Goal: Transaction & Acquisition: Purchase product/service

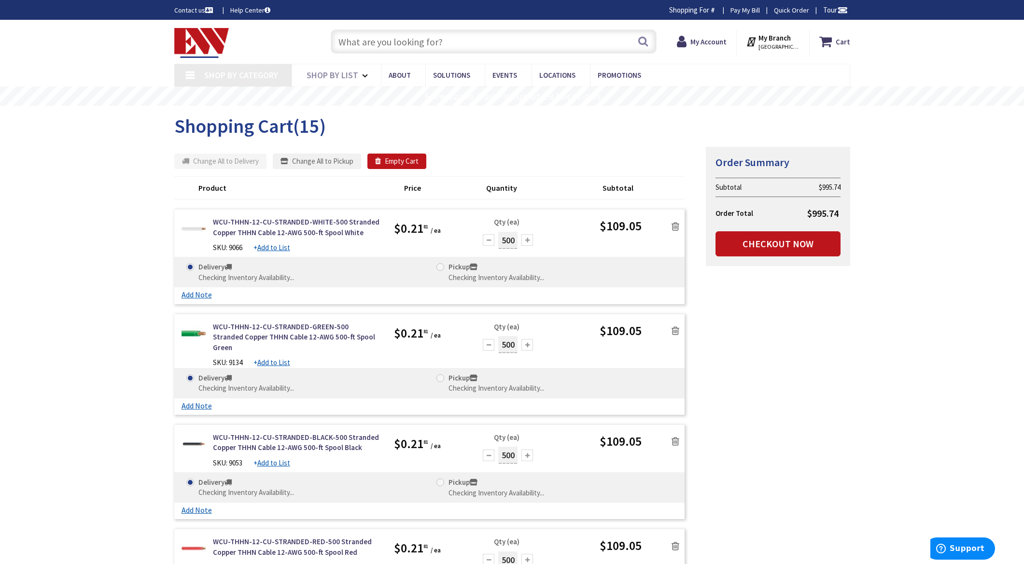
click at [368, 40] on input "text" at bounding box center [494, 41] width 326 height 24
type input "Chestnut [GEOGRAPHIC_DATA][PERSON_NAME], [GEOGRAPHIC_DATA]"
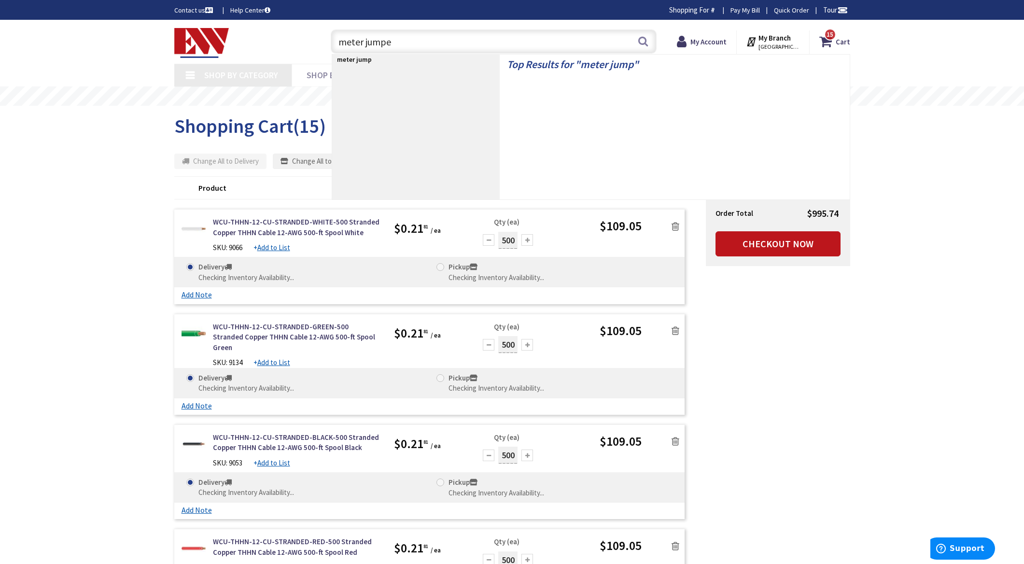
type input "meter jumper"
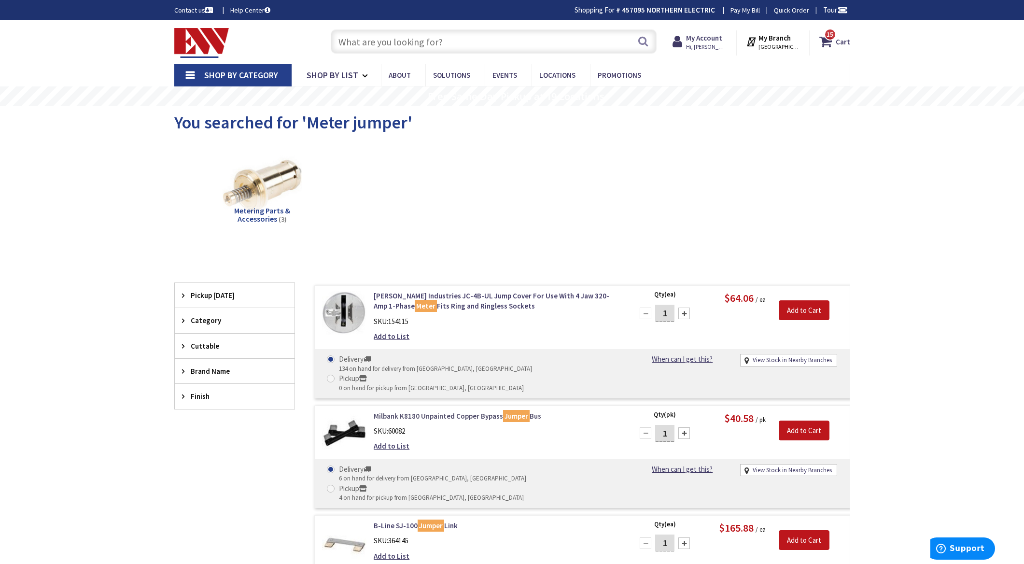
click at [450, 411] on link "Milbank K8180 Unpainted Copper Bypass Jumper Bus" at bounding box center [497, 416] width 246 height 10
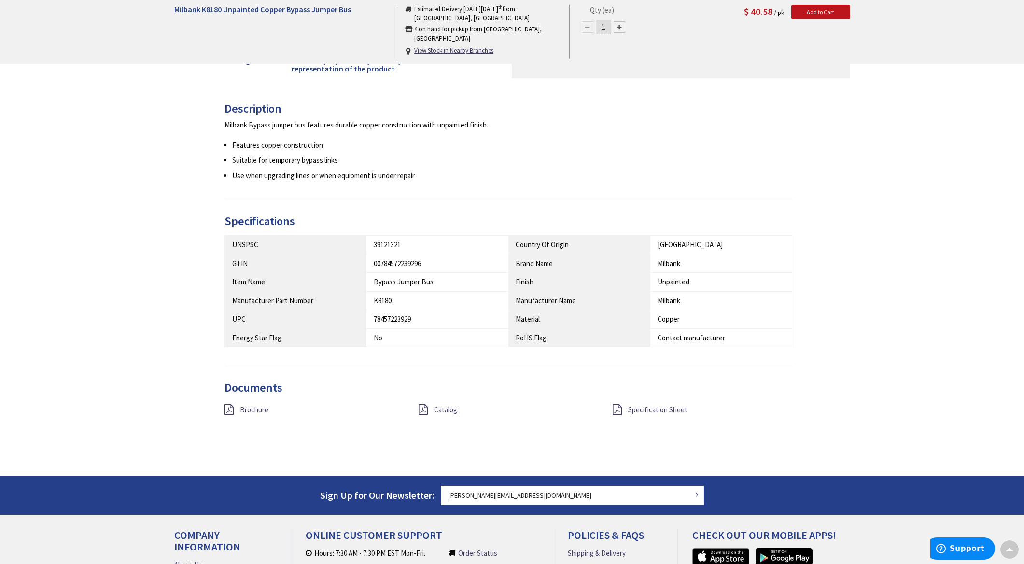
scroll to position [337, 0]
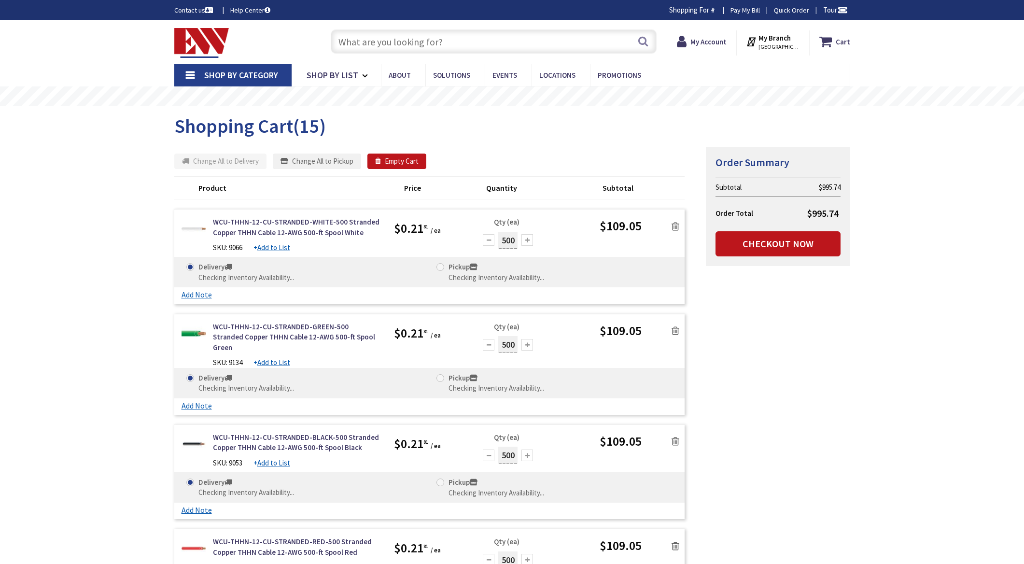
click at [383, 40] on input "text" at bounding box center [494, 41] width 326 height 24
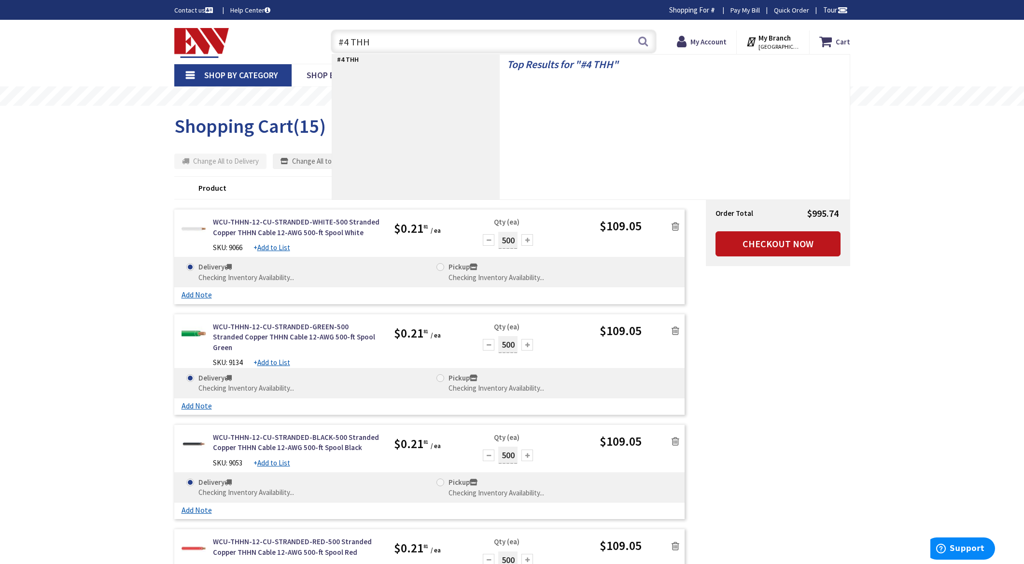
type input "#4 THHN"
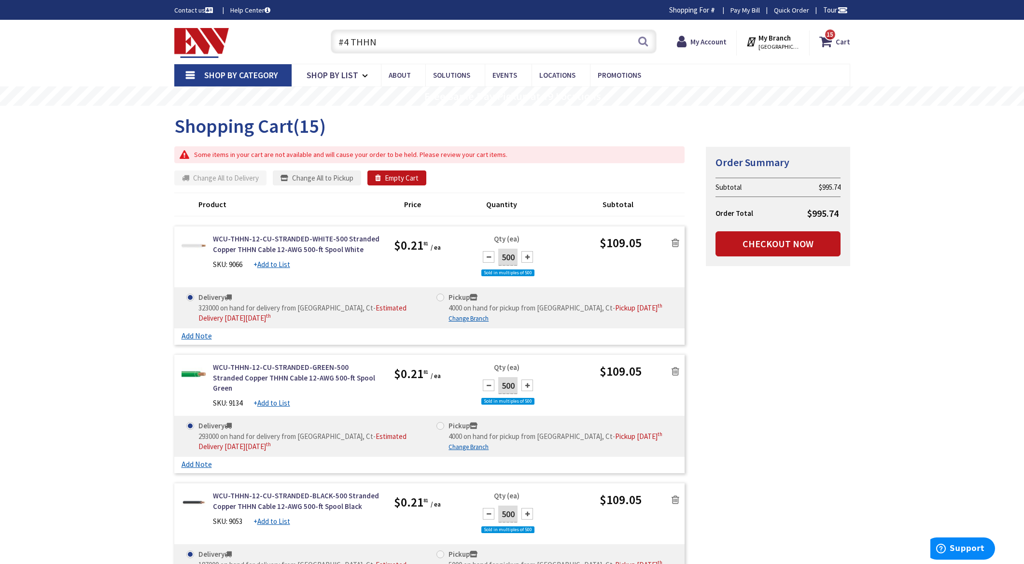
click at [388, 44] on input "#4 THHN" at bounding box center [494, 41] width 326 height 24
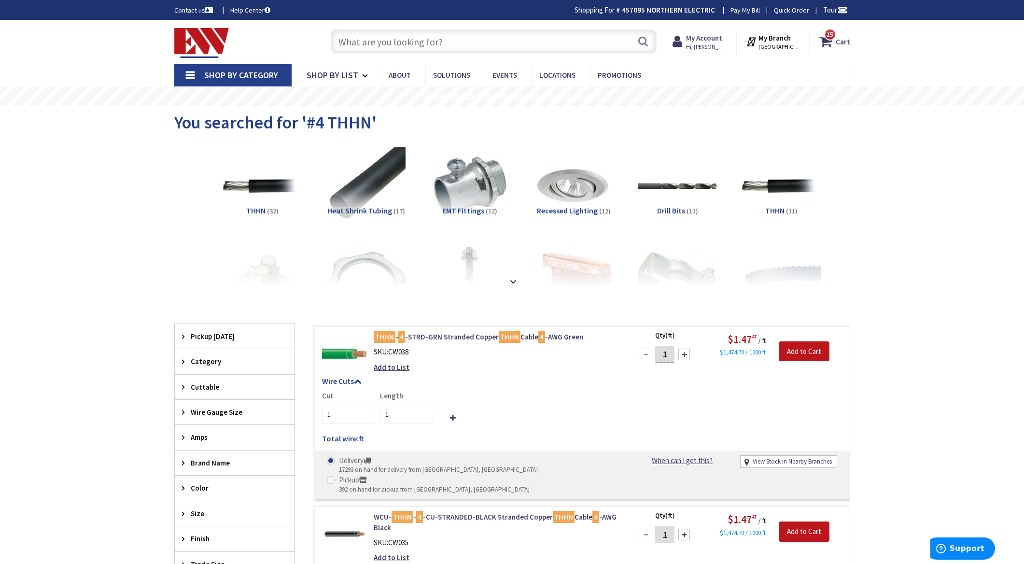
click at [444, 41] on input "text" at bounding box center [494, 41] width 326 height 24
type input "SEU cable"
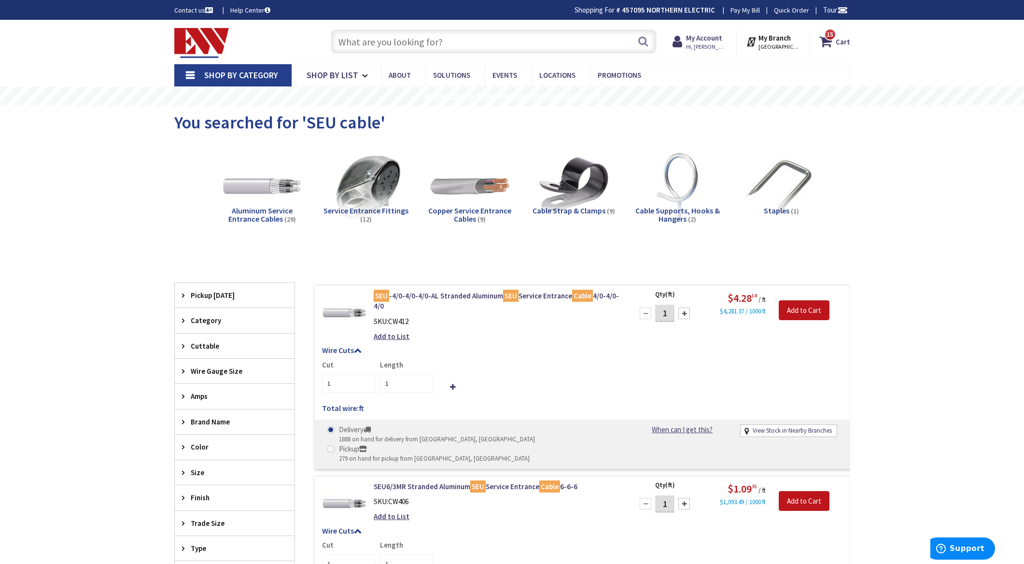
click at [428, 41] on input "text" at bounding box center [494, 41] width 326 height 24
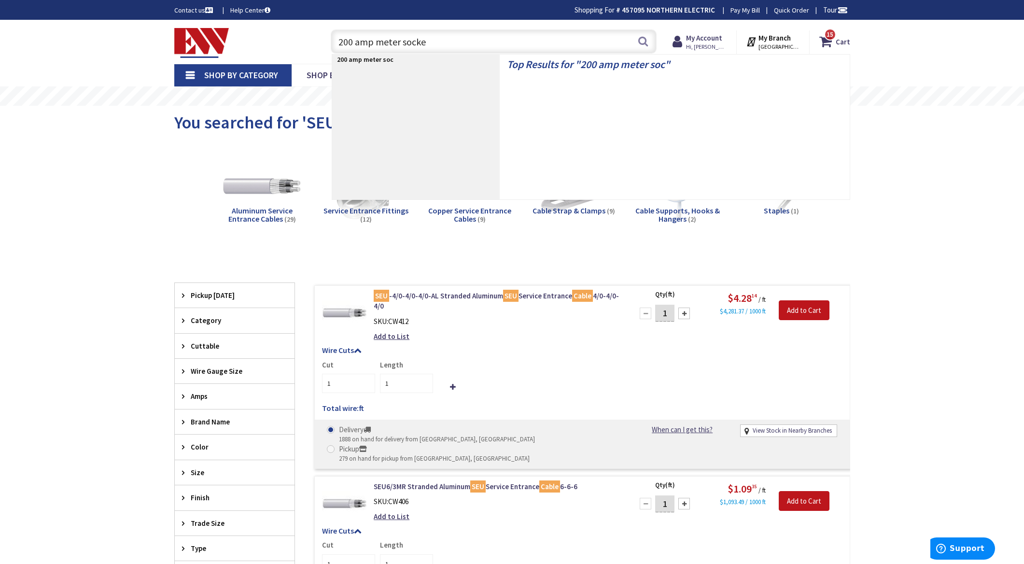
type input "200 amp meter socket"
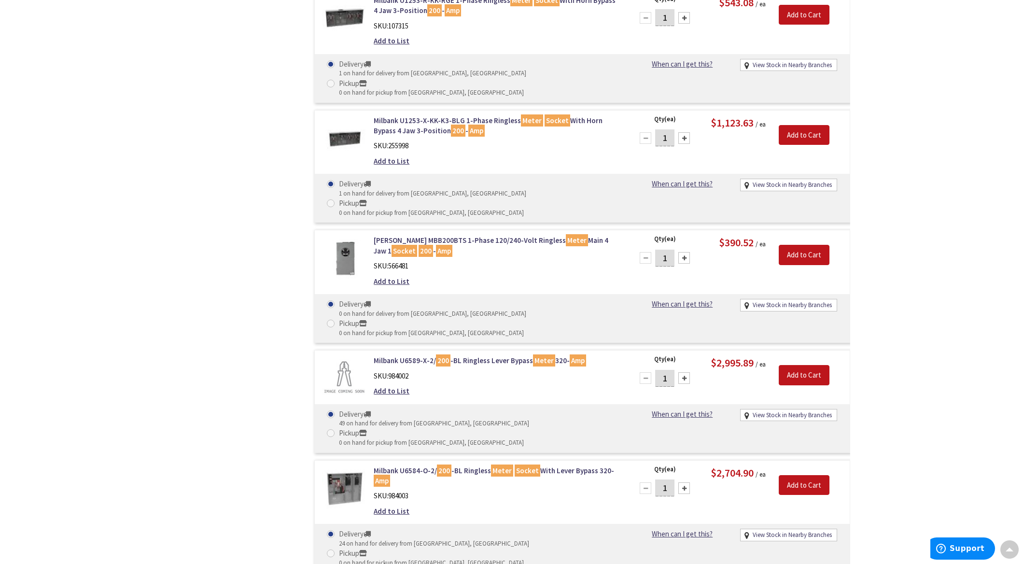
scroll to position [2989, 0]
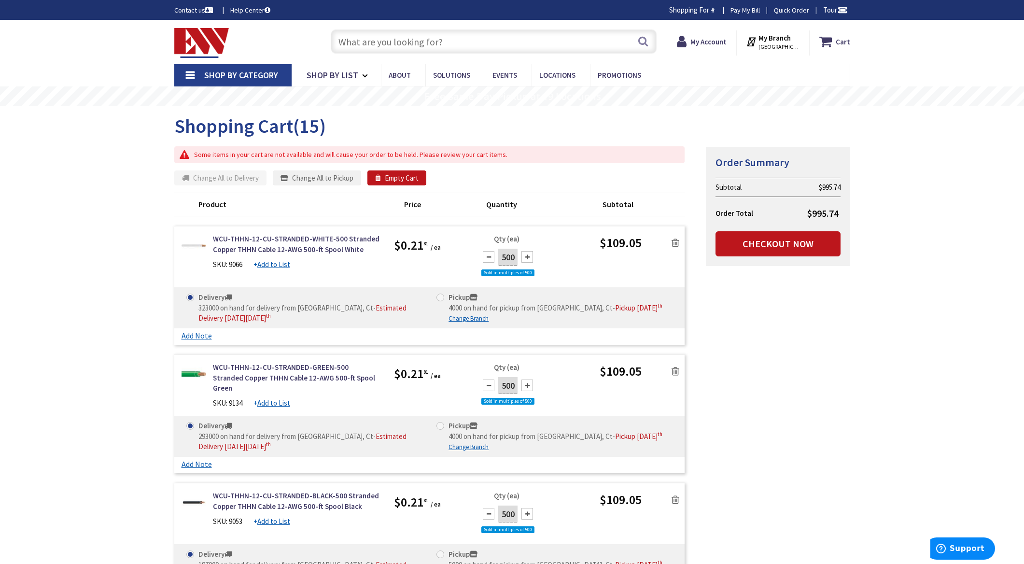
click at [388, 156] on div "Some items in your cart are not available and will cause your order to be held.…" at bounding box center [429, 154] width 511 height 17
click at [399, 175] on button "Empty Cart" at bounding box center [396, 177] width 59 height 15
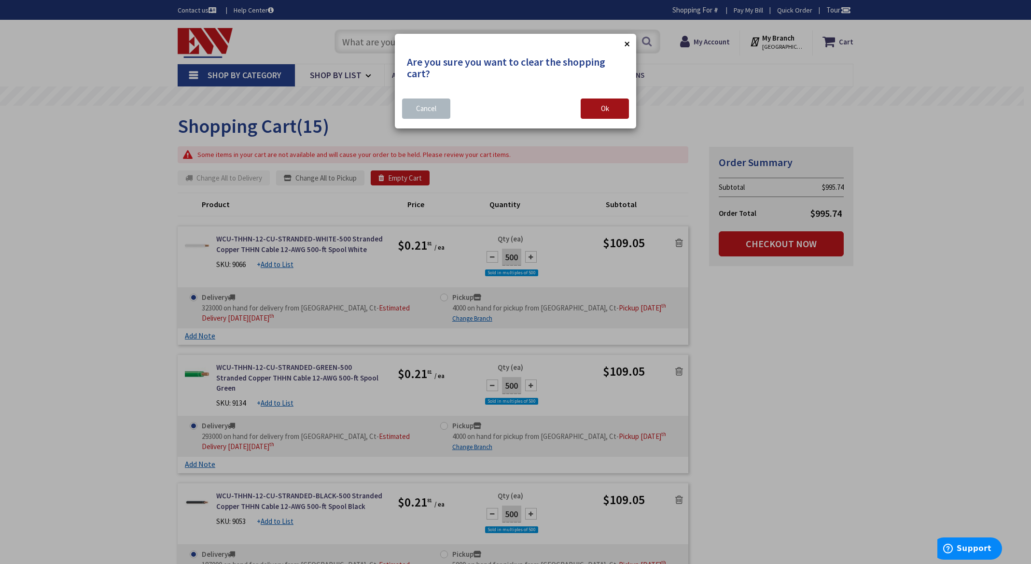
click at [592, 105] on button "Ok" at bounding box center [605, 108] width 48 height 20
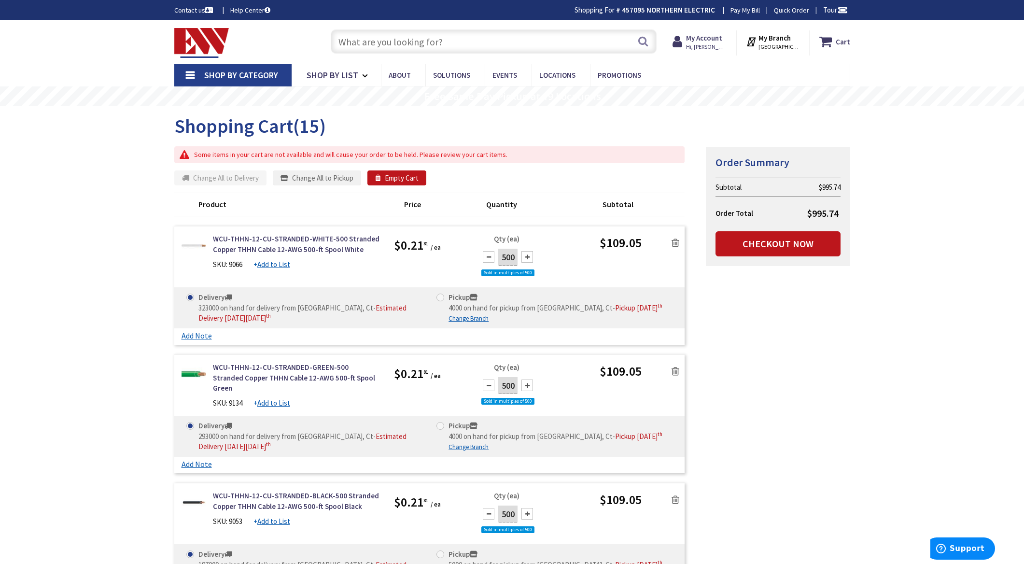
click at [679, 242] on link at bounding box center [675, 242] width 18 height 14
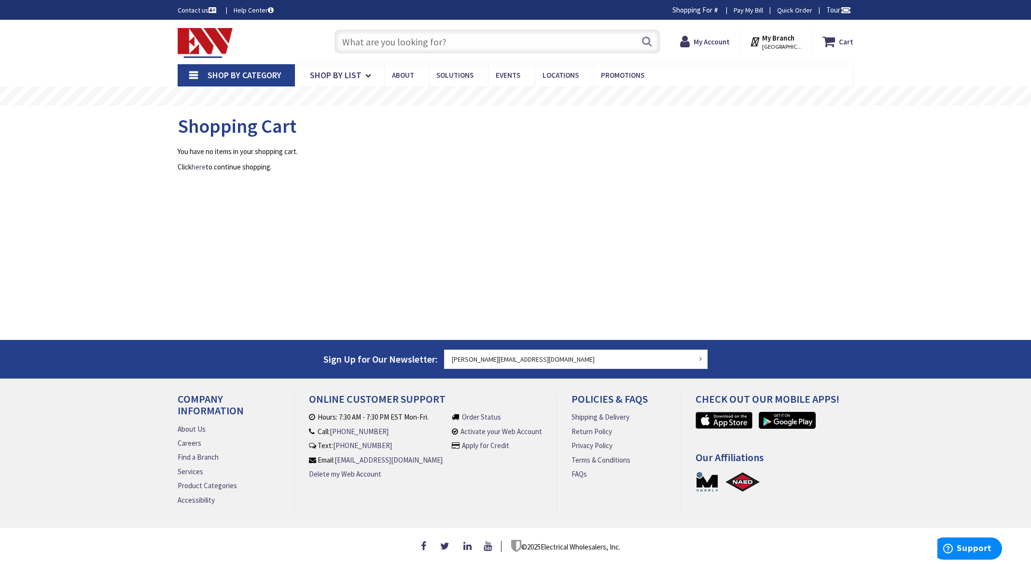
click at [385, 31] on input "text" at bounding box center [498, 41] width 326 height 24
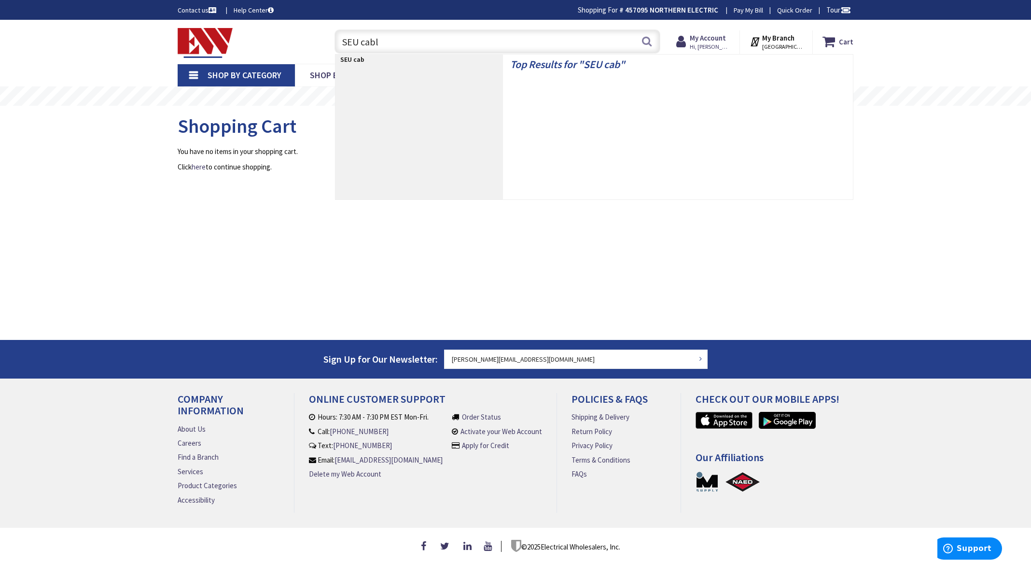
type input "SEU cable"
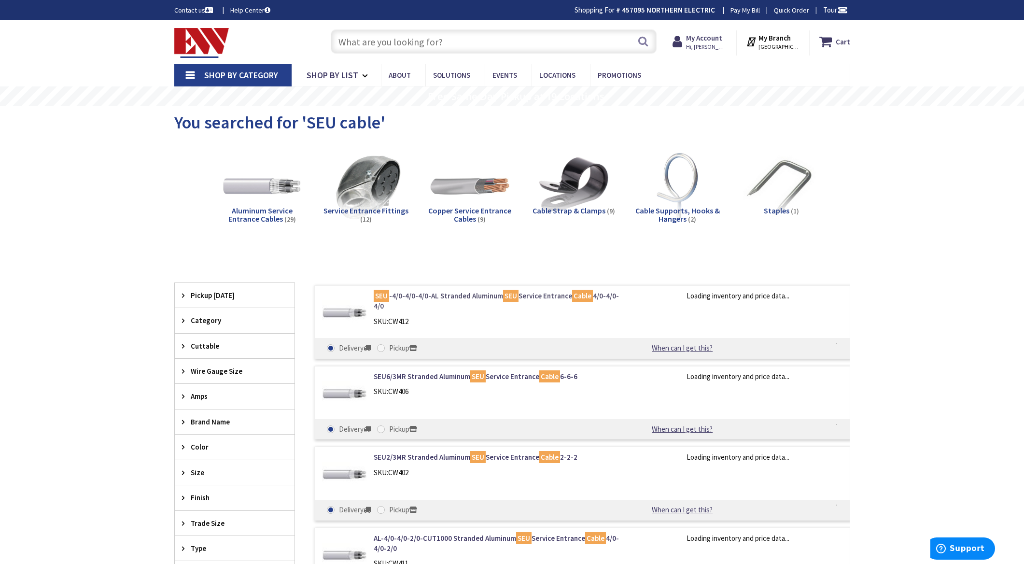
click at [458, 296] on link "SEU -4/0-4/0-4/0-AL Stranded Aluminum SEU Service Entrance Cable 4/0-4/0-4/0" at bounding box center [497, 301] width 246 height 21
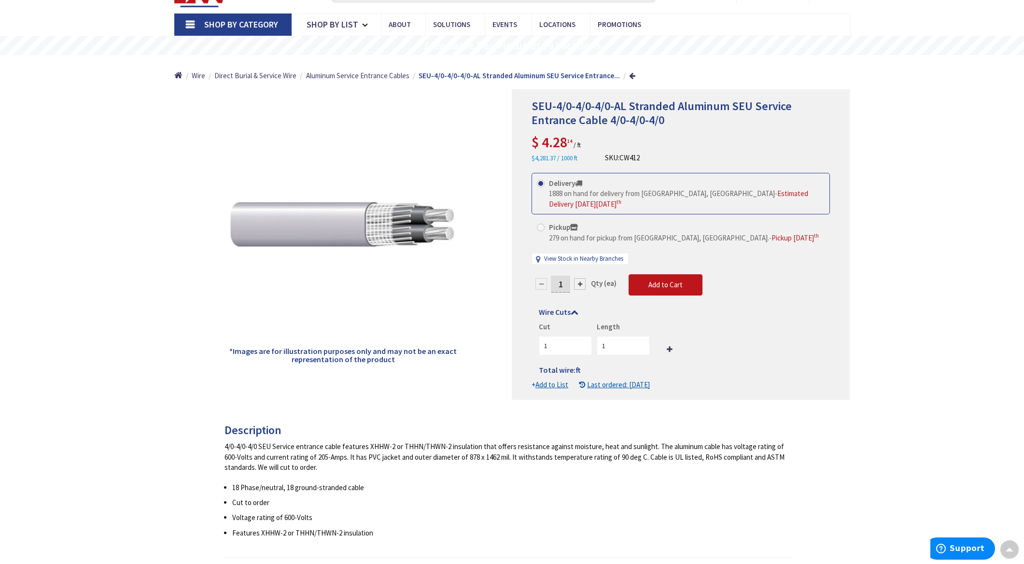
scroll to position [48, 0]
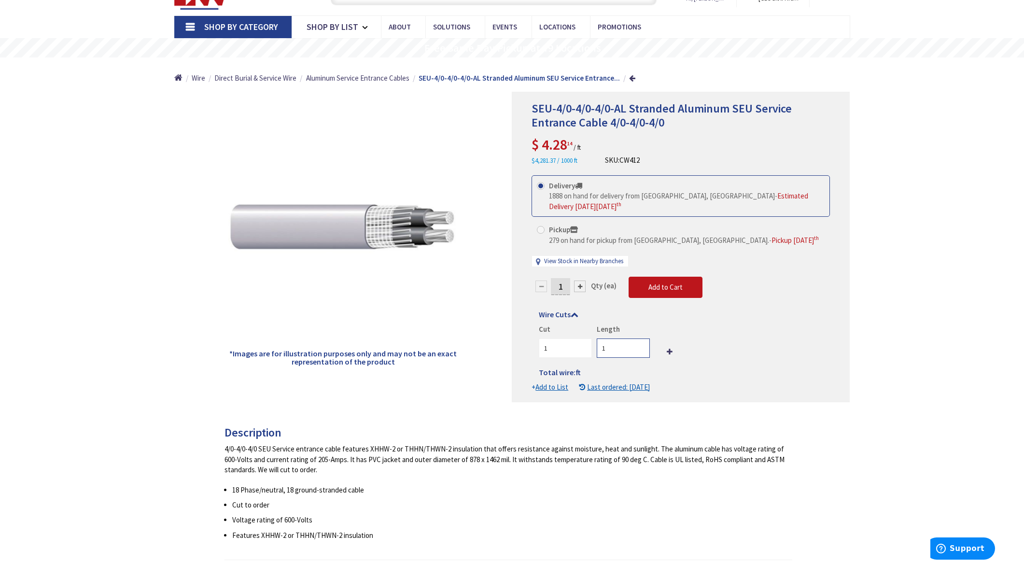
click at [624, 349] on input "1" at bounding box center [623, 347] width 53 height 19
type input "30"
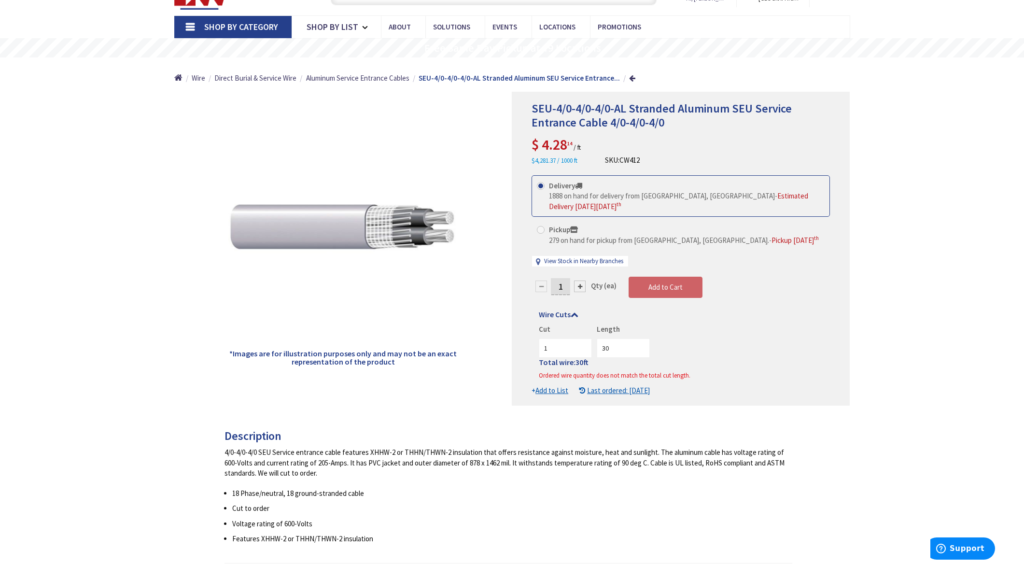
click at [801, 278] on div "1 Qty (ea) Add to Cart" at bounding box center [681, 291] width 298 height 29
click at [562, 285] on input "1" at bounding box center [560, 286] width 19 height 17
type input "30"
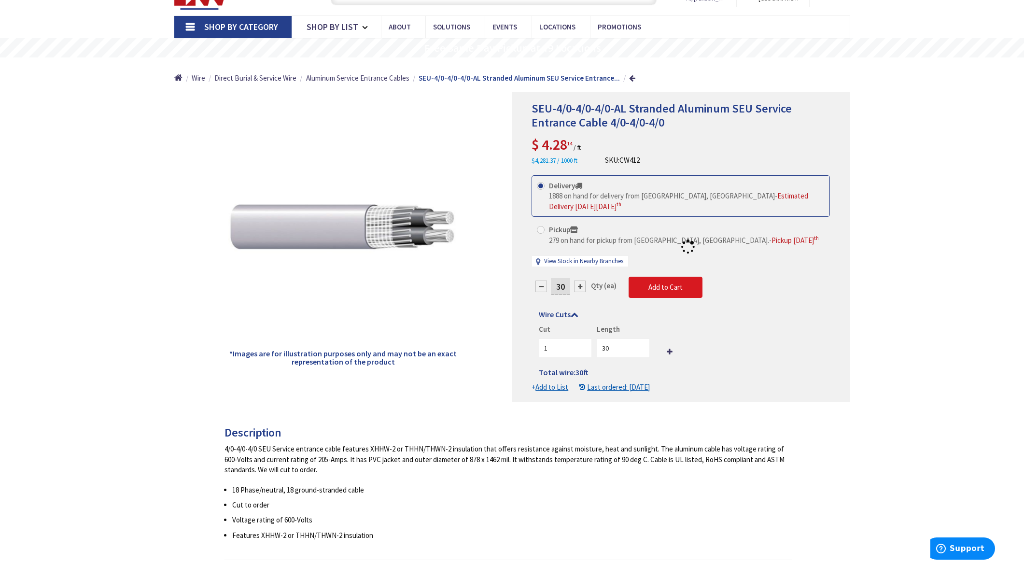
click at [664, 291] on form "This product is Discontinued Delivery 1888 on hand for delivery from Middletown…" at bounding box center [681, 283] width 298 height 217
click at [666, 282] on span "Add to Cart" at bounding box center [665, 286] width 34 height 9
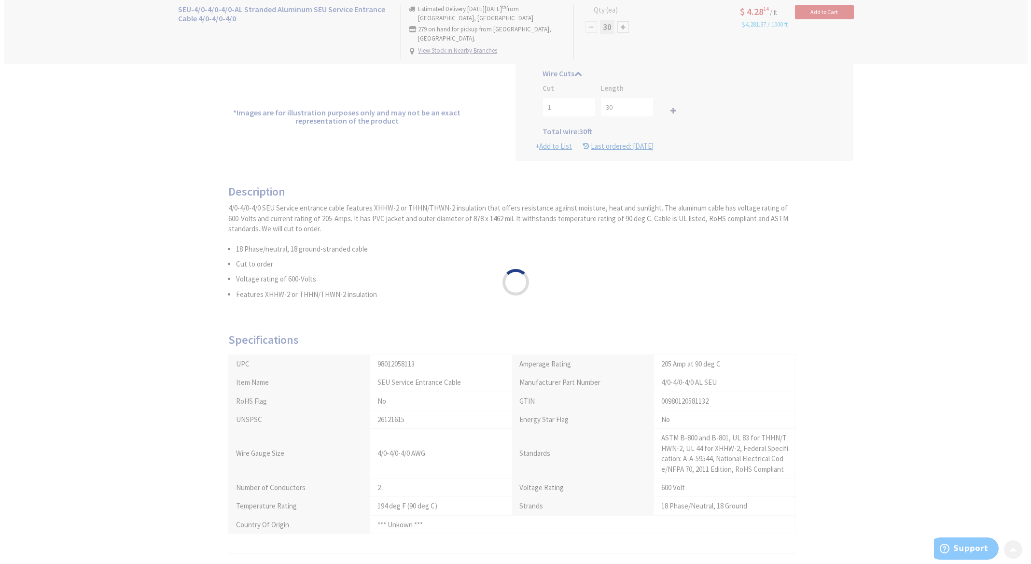
scroll to position [290, 0]
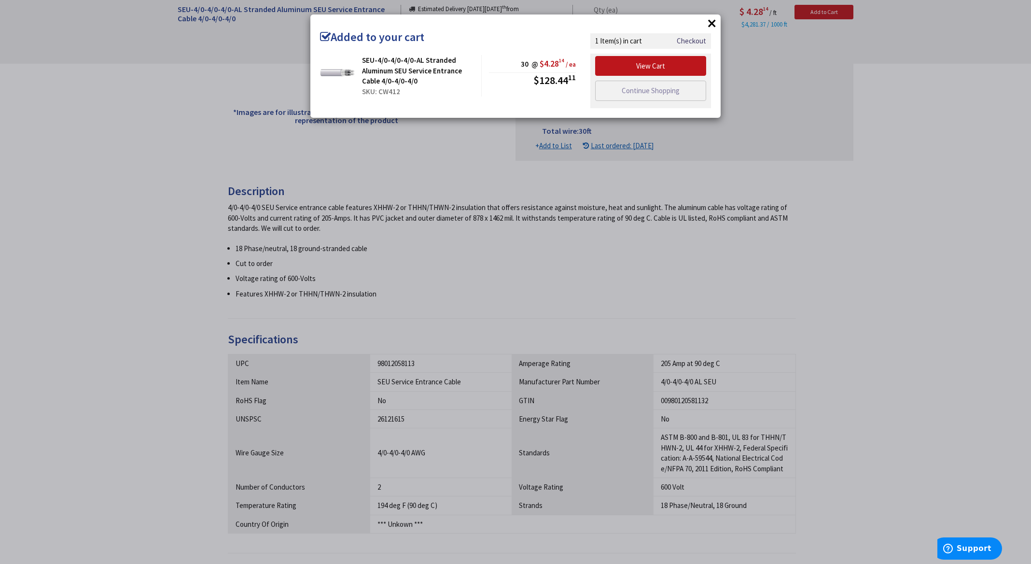
click at [708, 18] on button "×" at bounding box center [712, 23] width 14 height 14
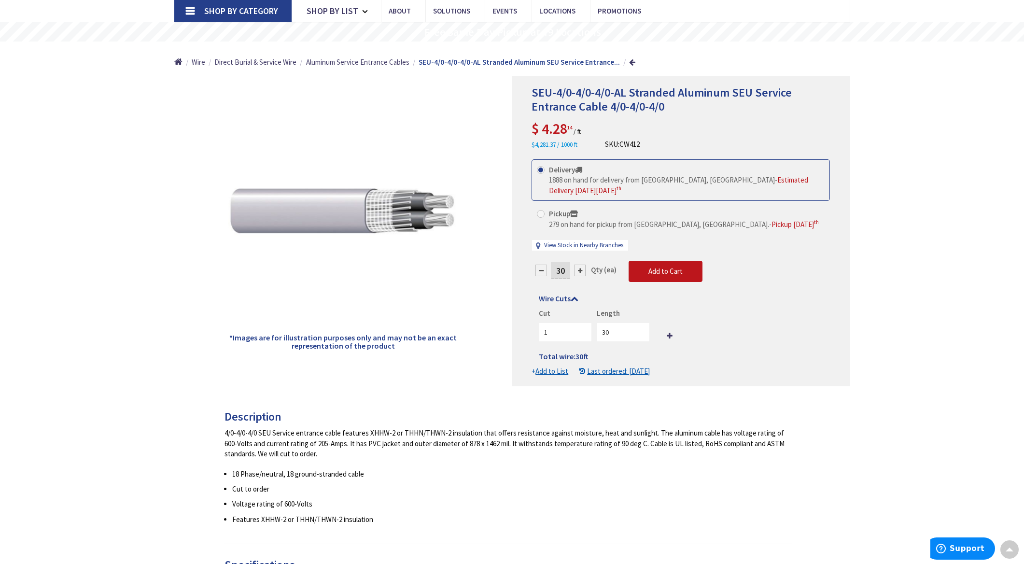
scroll to position [0, 0]
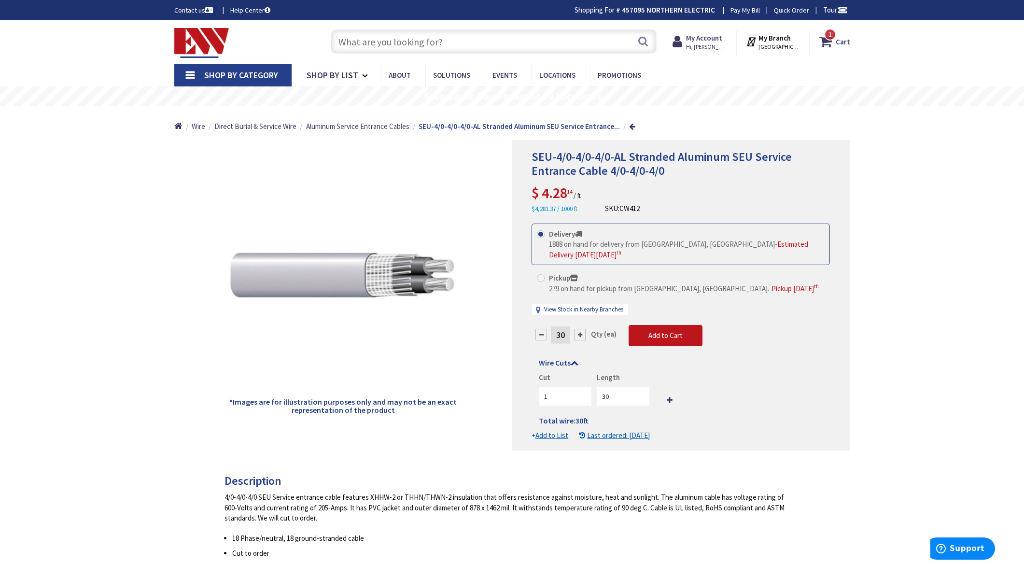
click at [413, 41] on input "text" at bounding box center [494, 41] width 326 height 24
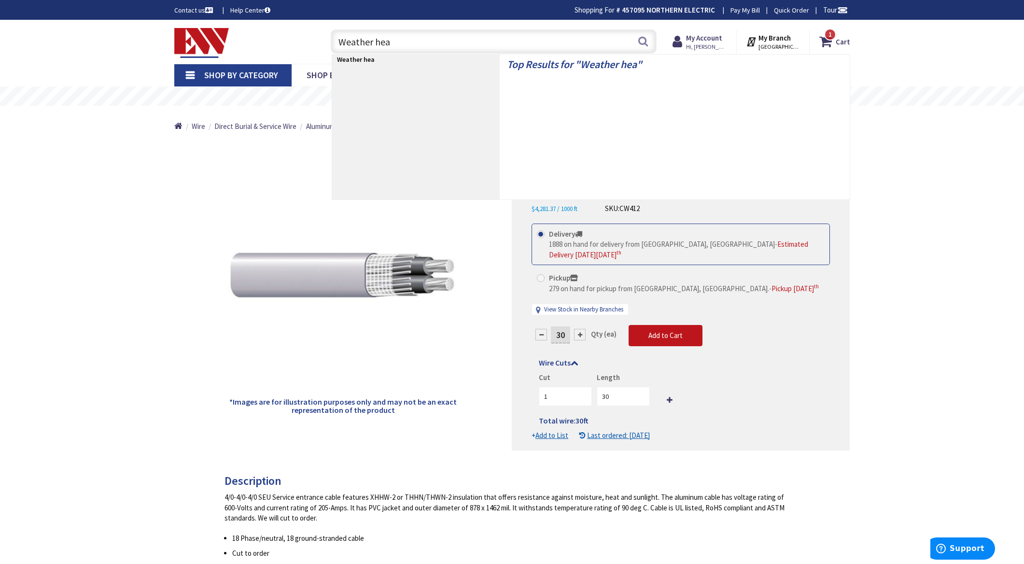
type input "Weather head"
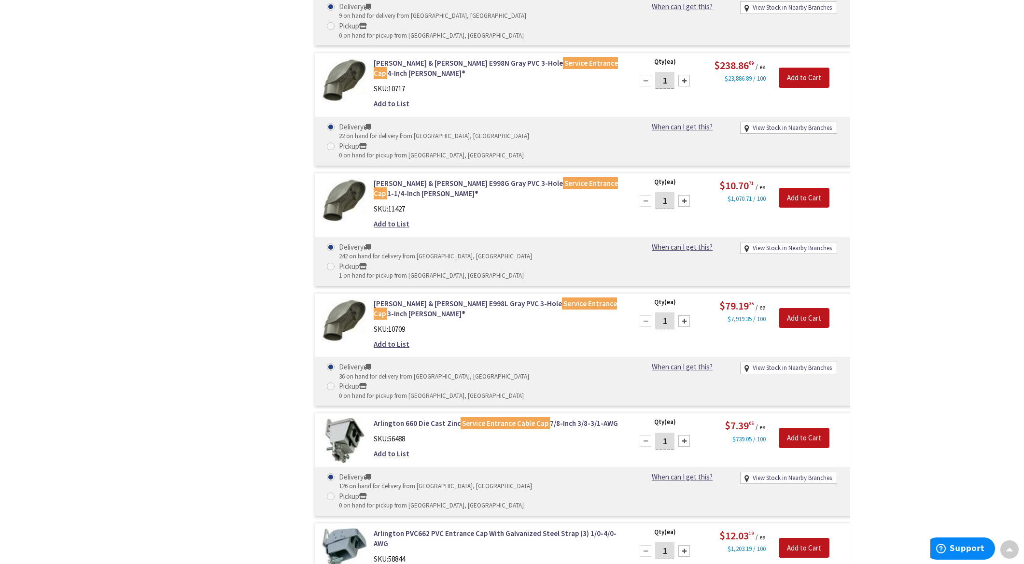
scroll to position [1050, 0]
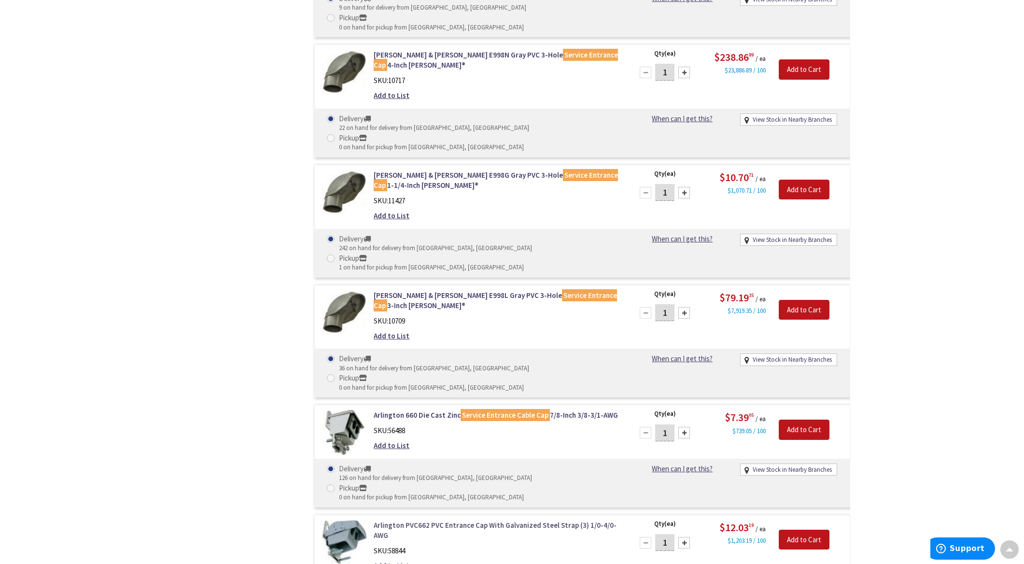
click at [478, 520] on link "Arlington PVC662 PVC Entrance Cap With Galvanized Steel Strap (3) 1/0-4/0-AWG" at bounding box center [497, 530] width 246 height 21
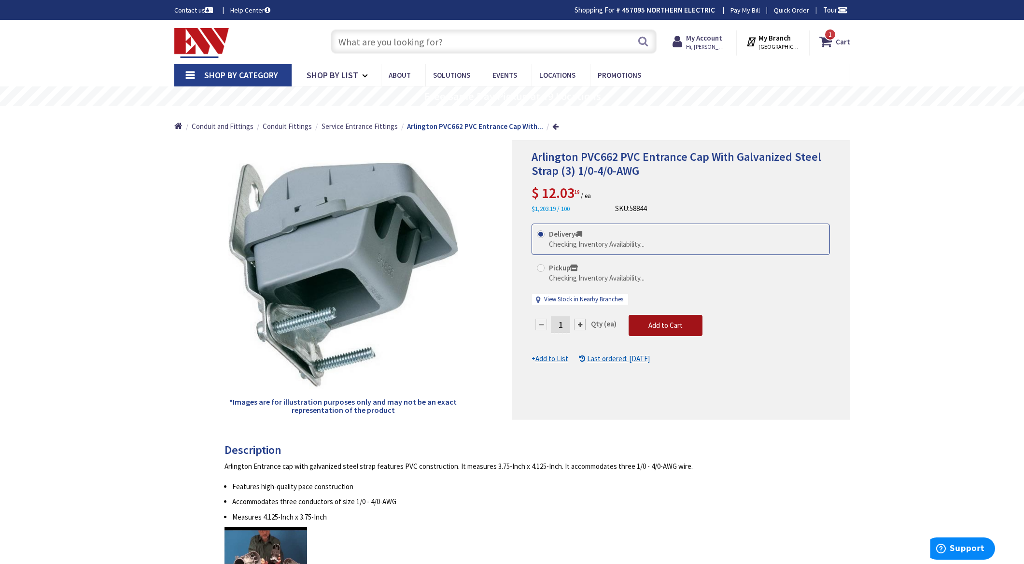
click at [673, 331] on button "Add to Cart" at bounding box center [666, 325] width 74 height 21
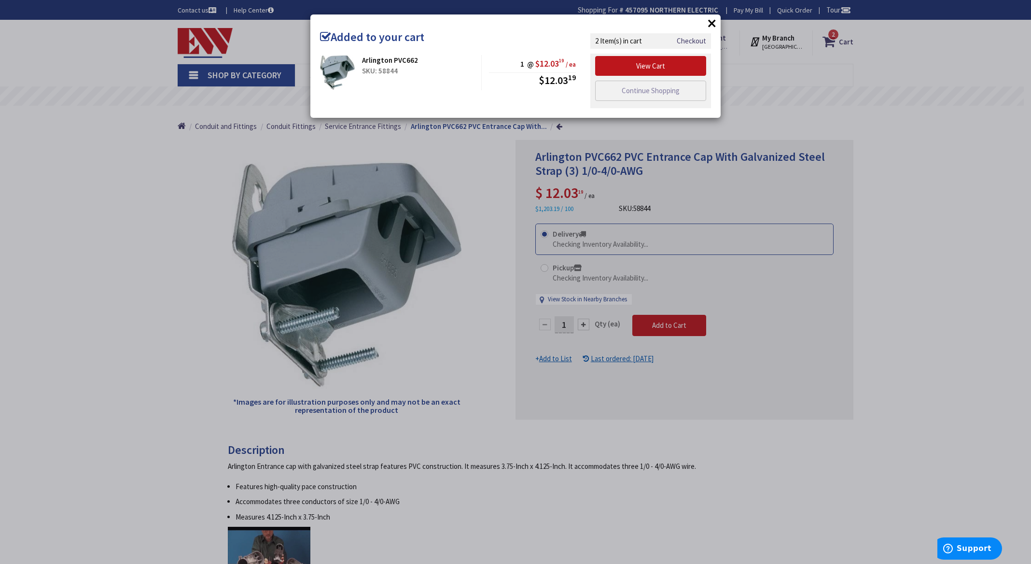
click at [708, 19] on button "×" at bounding box center [712, 23] width 14 height 14
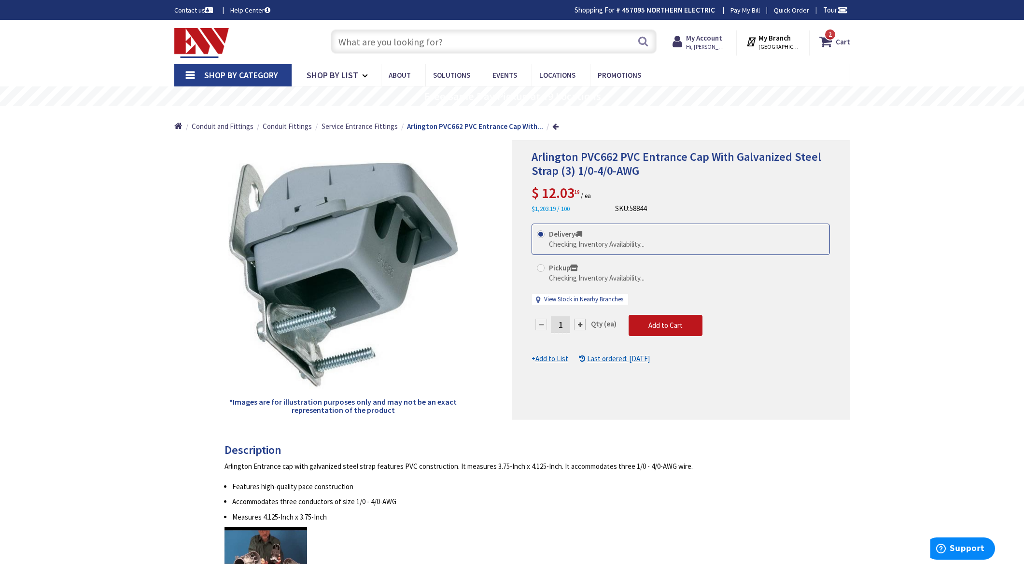
click at [387, 40] on input "text" at bounding box center [494, 41] width 326 height 24
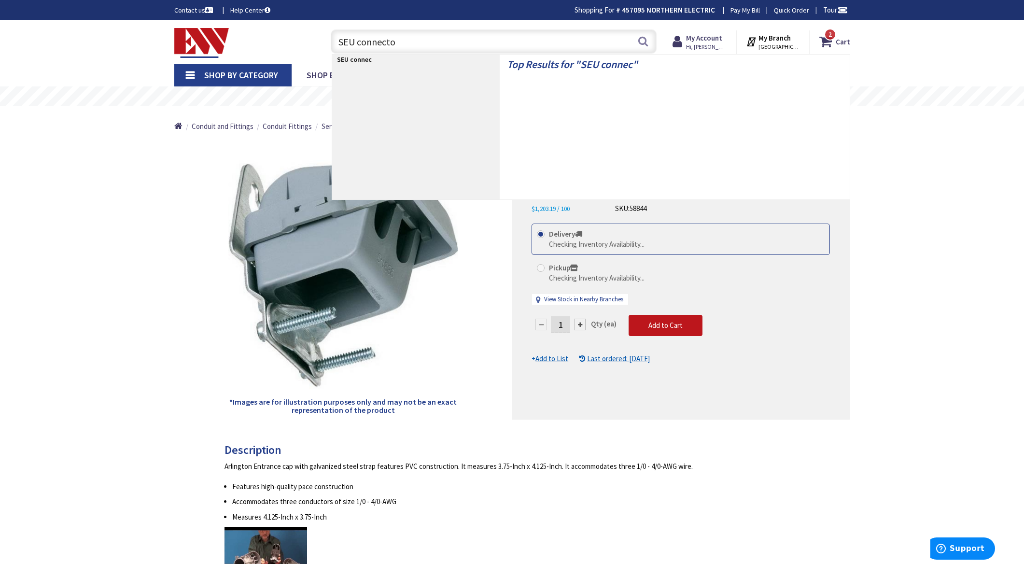
type input "SEU connector"
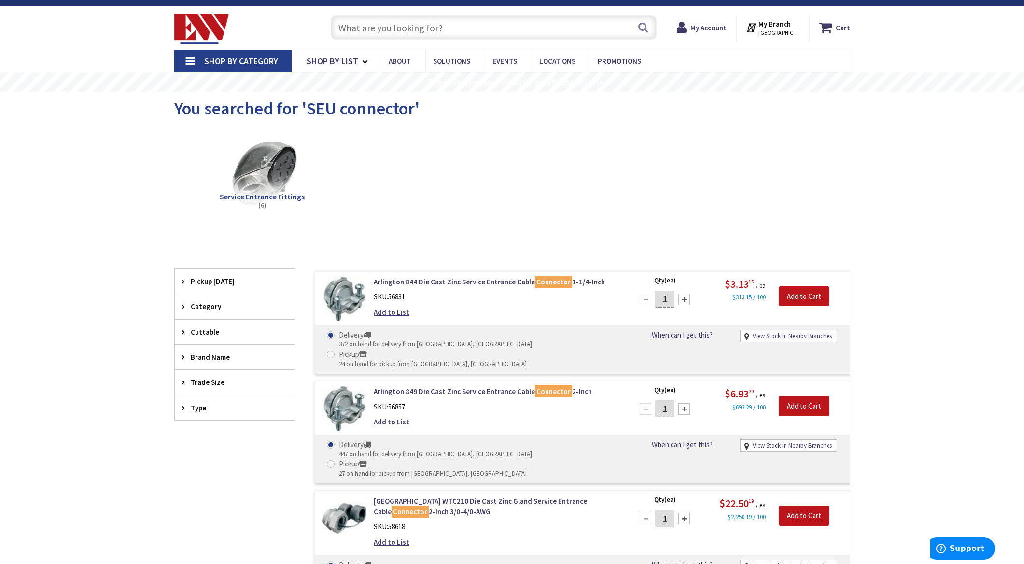
scroll to position [48, 0]
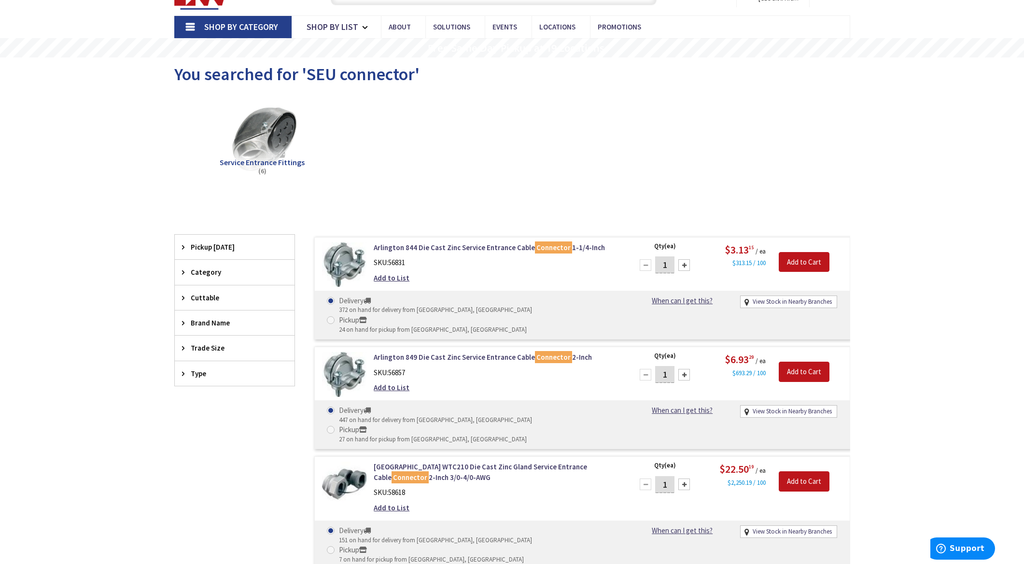
click at [684, 369] on div at bounding box center [684, 375] width 12 height 12
type input "2"
click at [813, 362] on input "Add to Cart" at bounding box center [804, 372] width 51 height 20
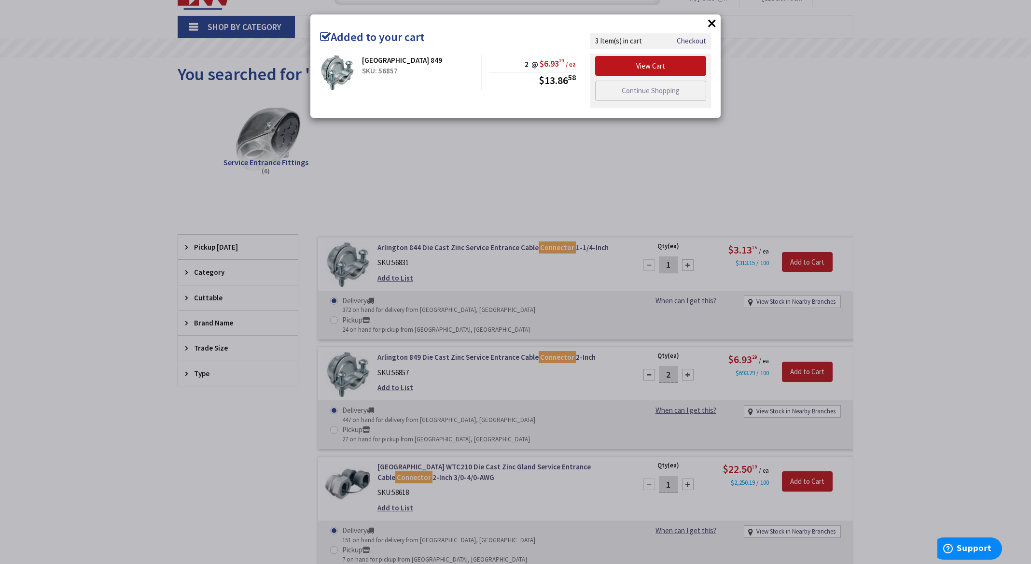
click at [712, 468] on div "× Added to your cart Arlington 849 SKU: 56857 2 @ $6.93 29 / ea $13.86 58" at bounding box center [515, 282] width 1031 height 564
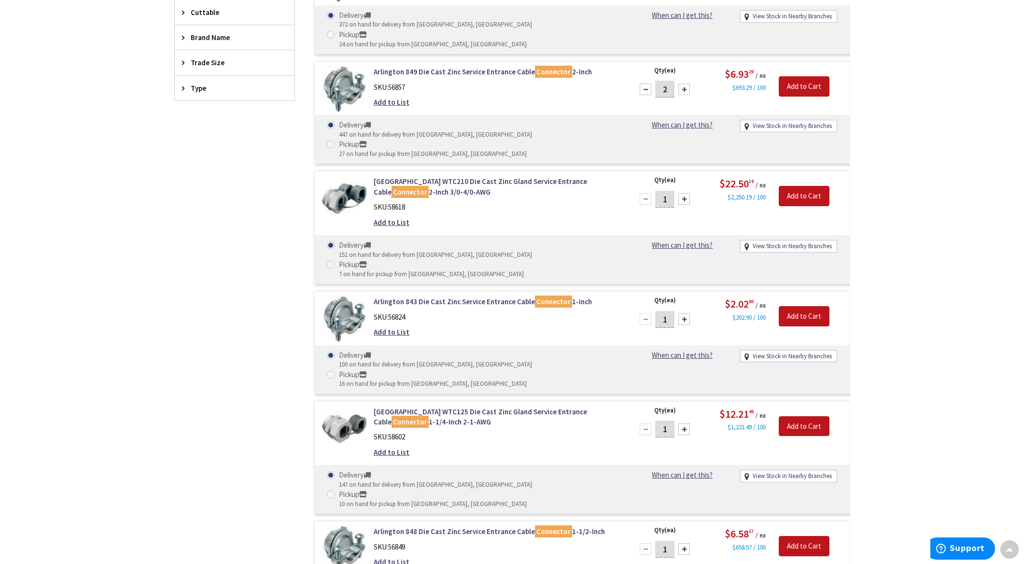
scroll to position [247, 0]
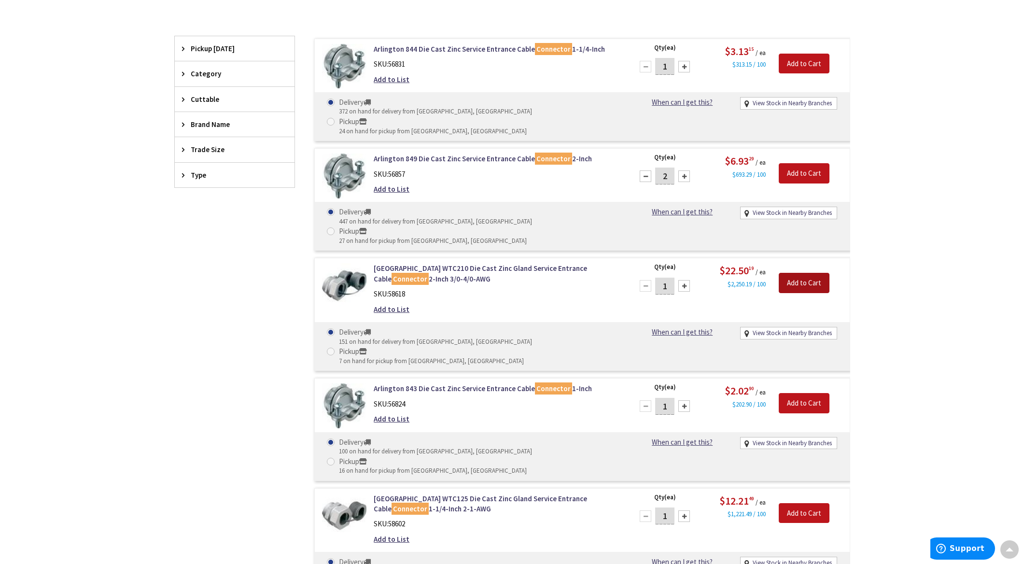
click at [802, 273] on input "Add to Cart" at bounding box center [804, 283] width 51 height 20
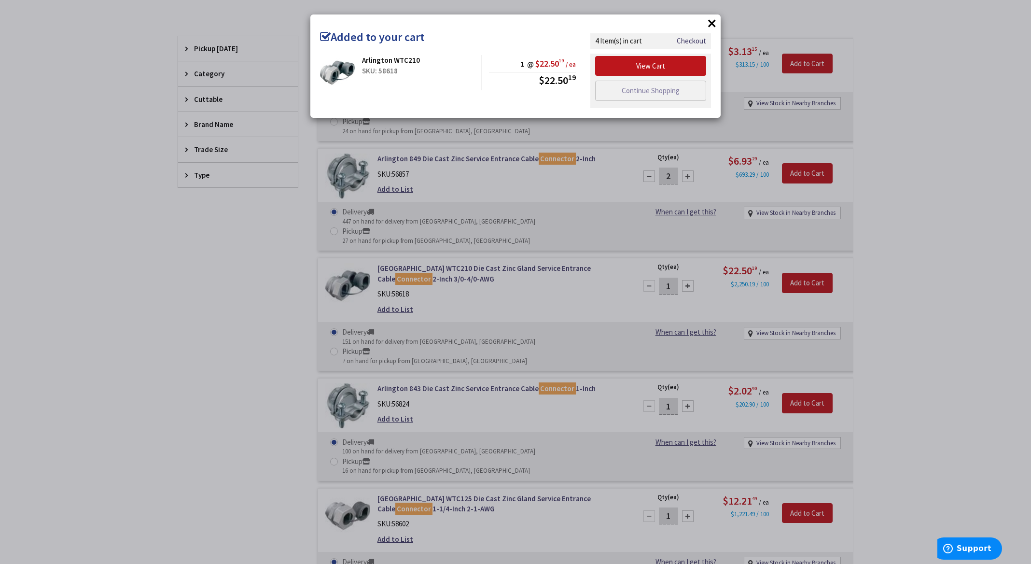
click at [713, 24] on button "×" at bounding box center [712, 23] width 14 height 14
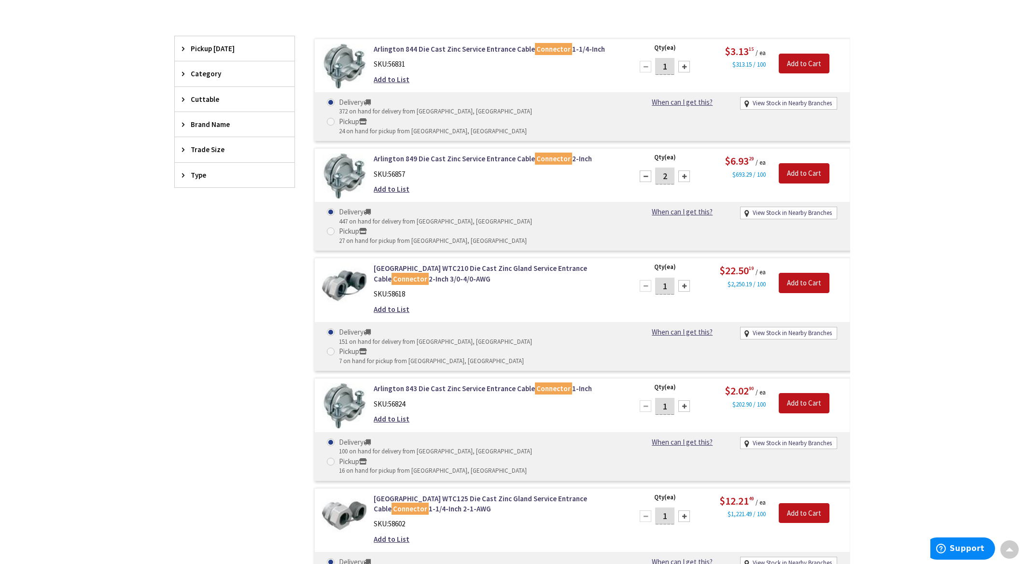
click at [643, 18] on div "Clear all" at bounding box center [512, 27] width 676 height 18
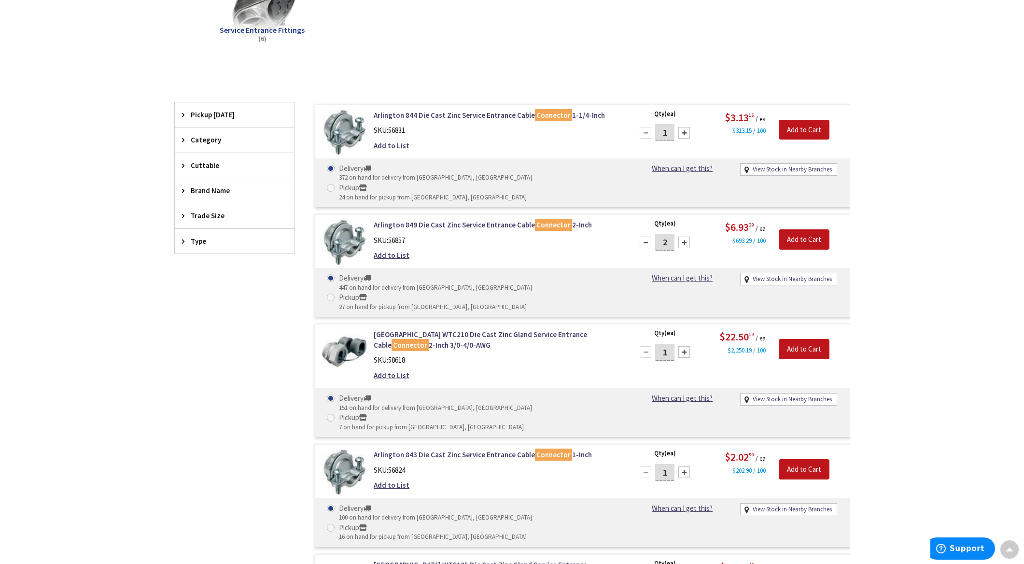
scroll to position [0, 0]
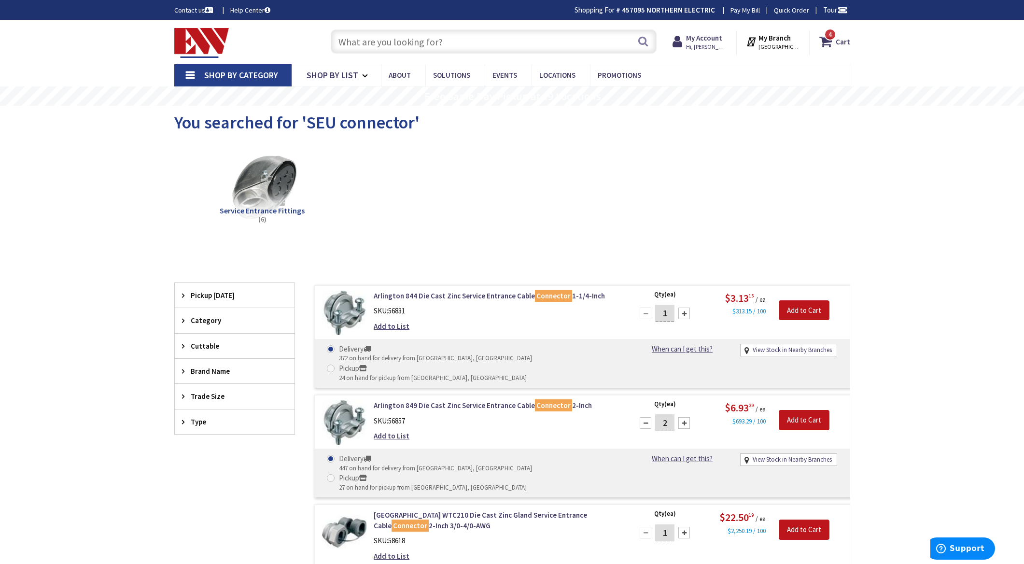
click at [436, 41] on input "text" at bounding box center [494, 41] width 326 height 24
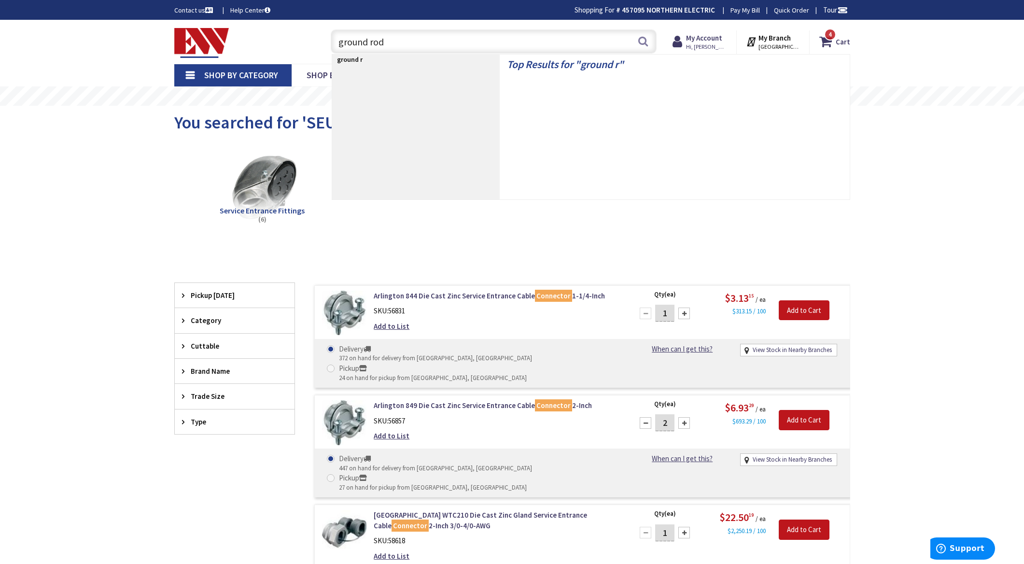
type input "ground rods"
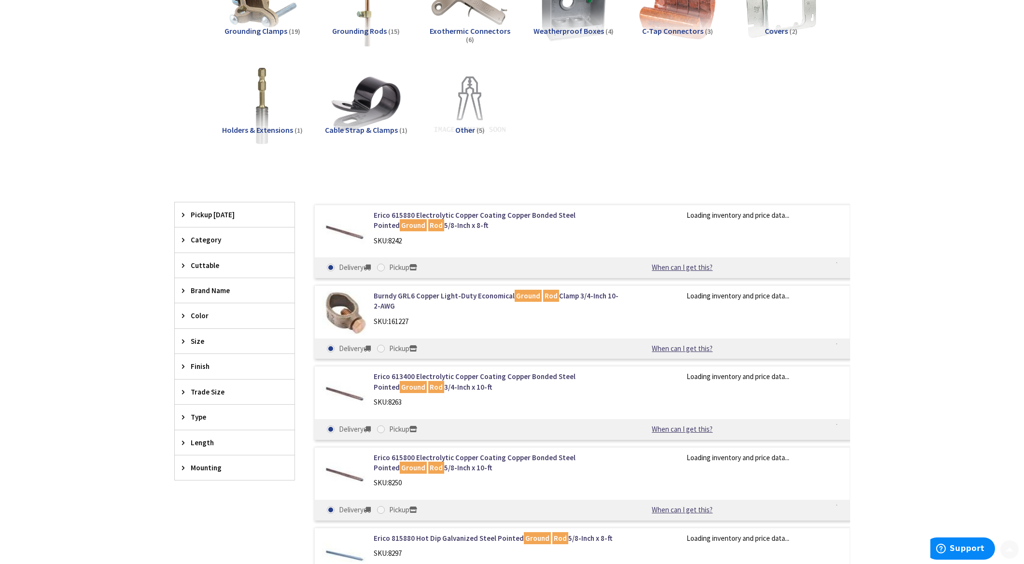
scroll to position [193, 0]
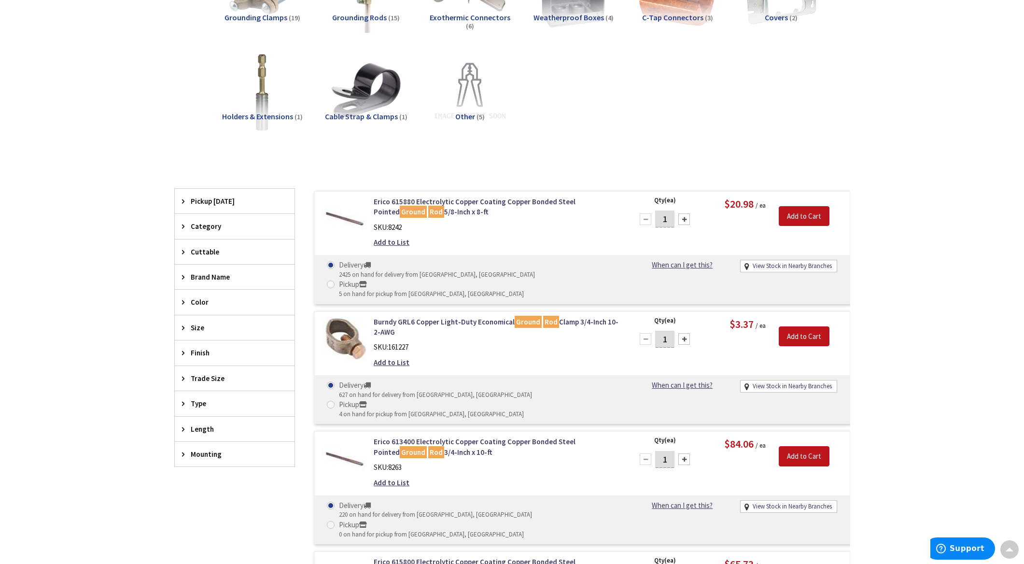
click at [686, 218] on div at bounding box center [684, 219] width 12 height 12
type input "2"
click at [799, 220] on input "Add to Cart" at bounding box center [804, 216] width 51 height 20
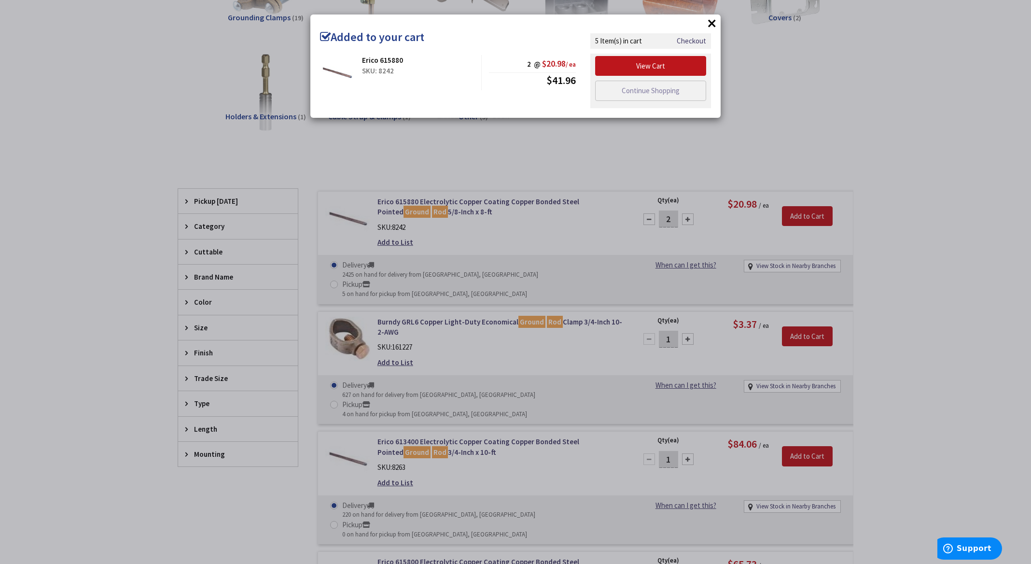
click at [709, 23] on button "×" at bounding box center [712, 23] width 14 height 14
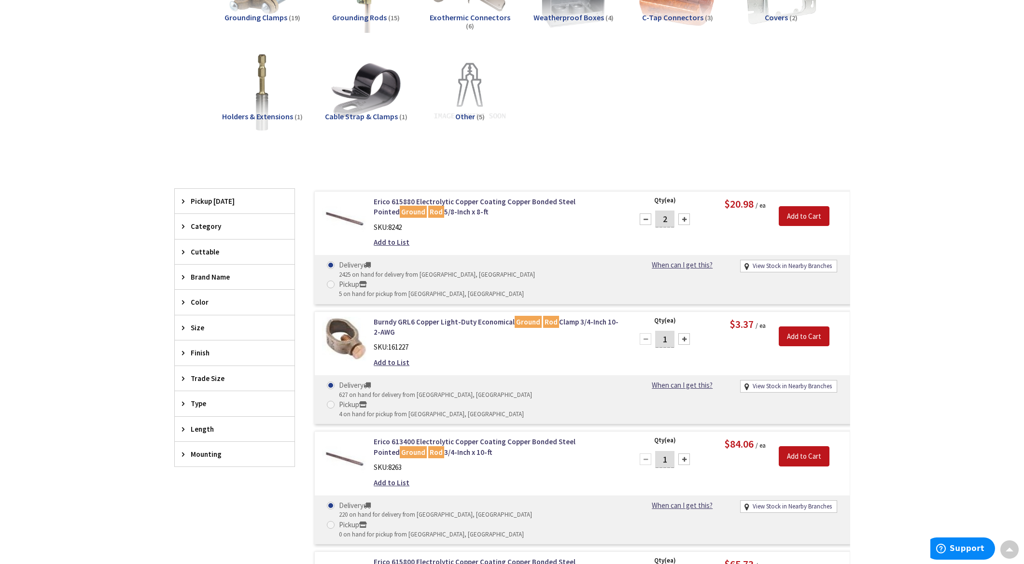
click at [689, 333] on div at bounding box center [684, 339] width 12 height 12
type input "2"
click at [793, 326] on input "Add to Cart" at bounding box center [804, 336] width 51 height 20
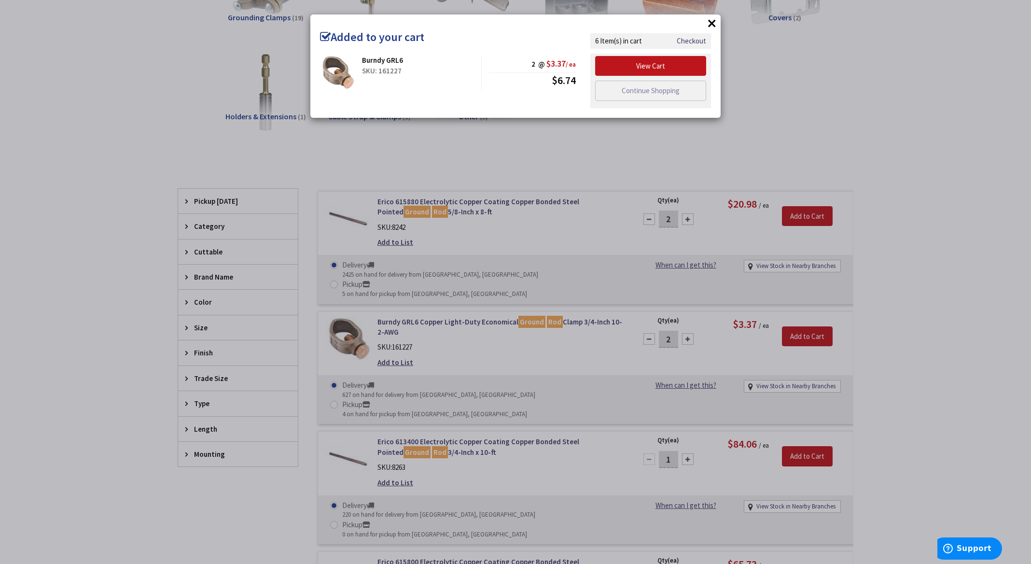
drag, startPoint x: 709, startPoint y: 22, endPoint x: 604, endPoint y: 156, distance: 170.6
click at [709, 22] on button "×" at bounding box center [712, 23] width 14 height 14
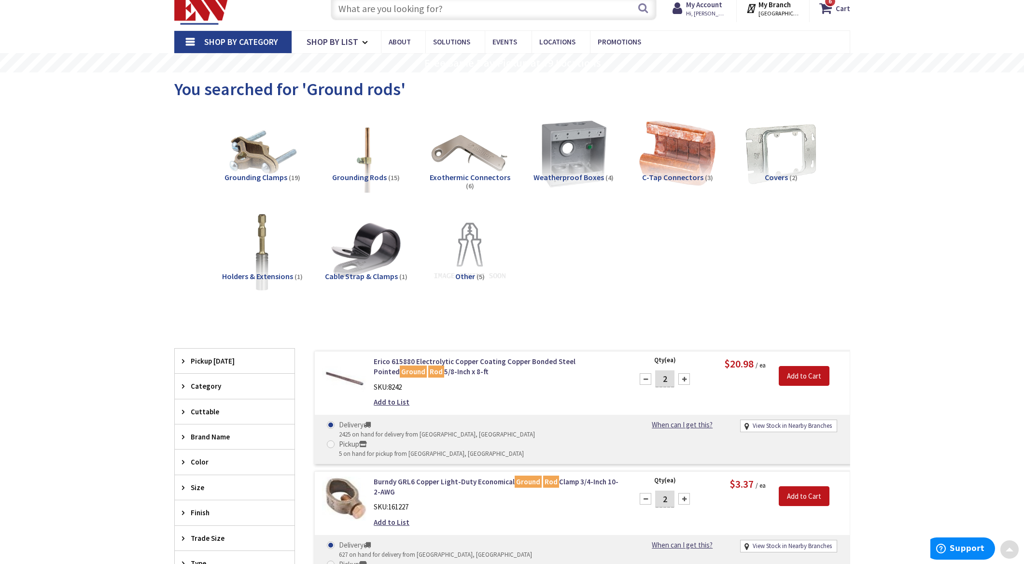
scroll to position [0, 0]
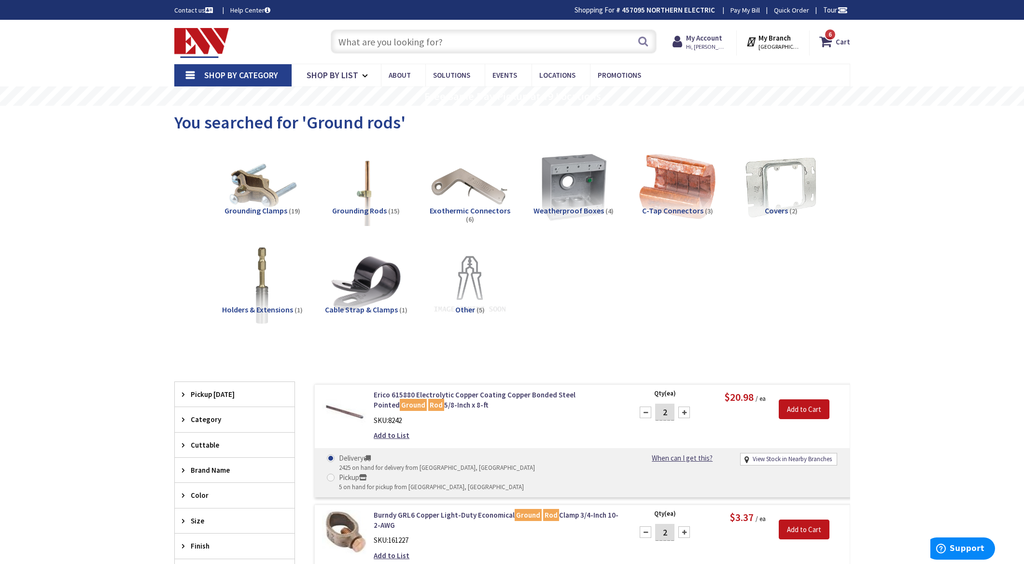
click at [439, 48] on input "text" at bounding box center [494, 41] width 326 height 24
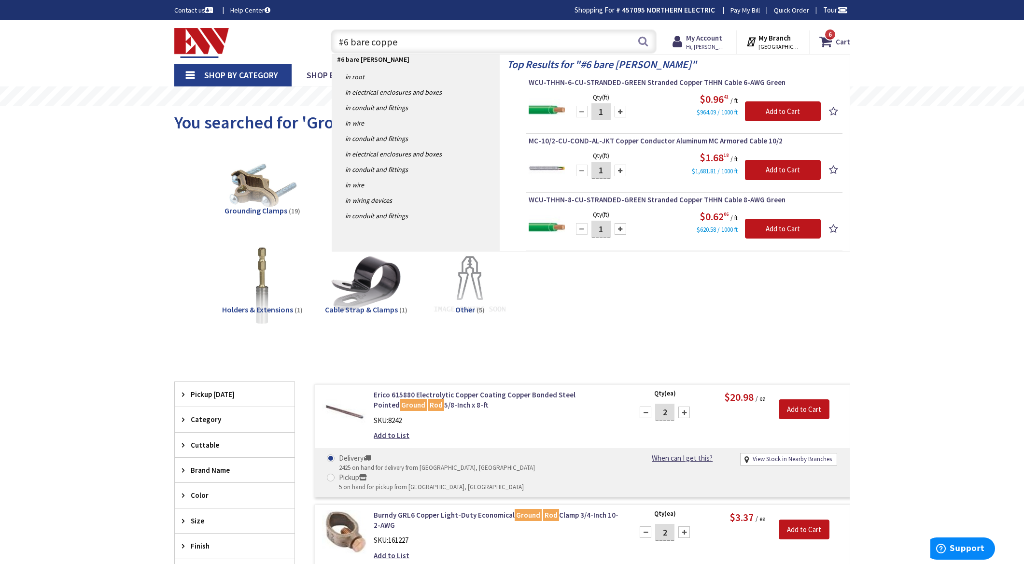
type input "#6 bare copper"
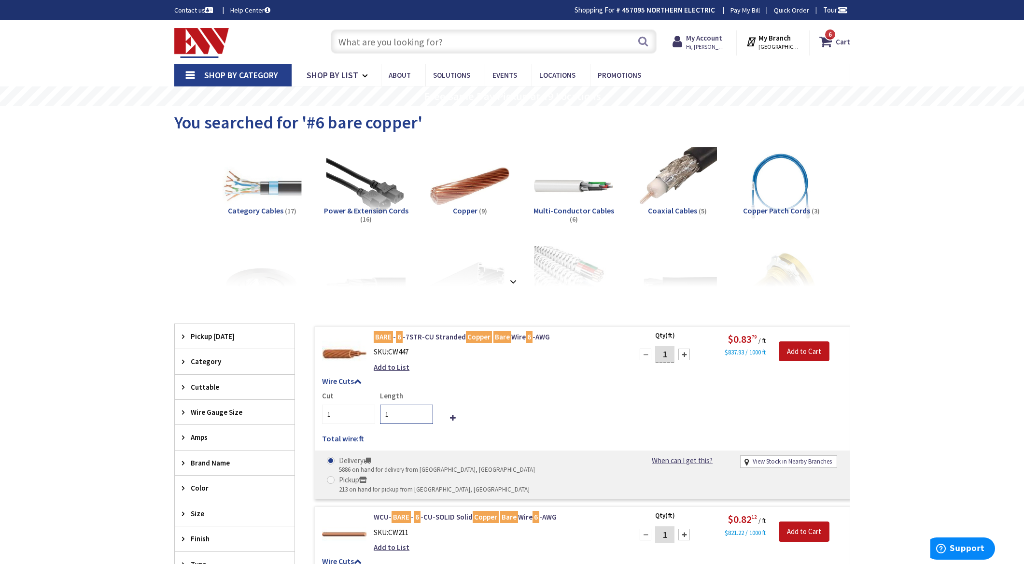
click at [399, 413] on input "1" at bounding box center [406, 414] width 53 height 19
type input "20"
click at [562, 414] on div "Cut 1 Length 20" at bounding box center [582, 407] width 520 height 33
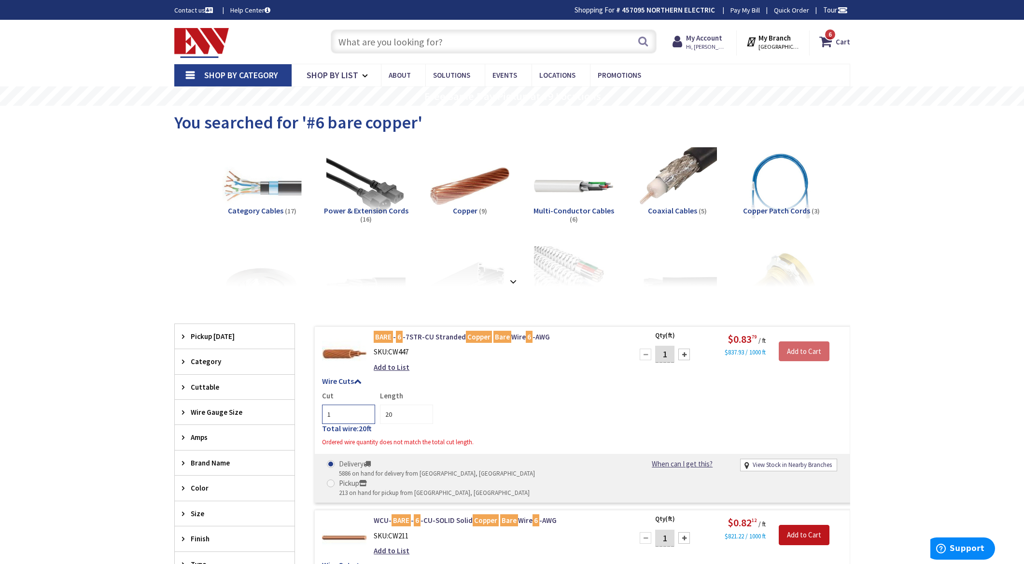
drag, startPoint x: 343, startPoint y: 416, endPoint x: 314, endPoint y: 415, distance: 29.0
click at [318, 417] on div "Wire Cuts Cut 1 Length 20 Total wire: 20 ft Ordered wire quantity does not matc…" at bounding box center [582, 414] width 535 height 74
click at [619, 406] on div "Cut 1 Length 20" at bounding box center [582, 407] width 520 height 33
click at [670, 355] on input "1" at bounding box center [664, 354] width 19 height 17
drag, startPoint x: 672, startPoint y: 357, endPoint x: 657, endPoint y: 358, distance: 15.0
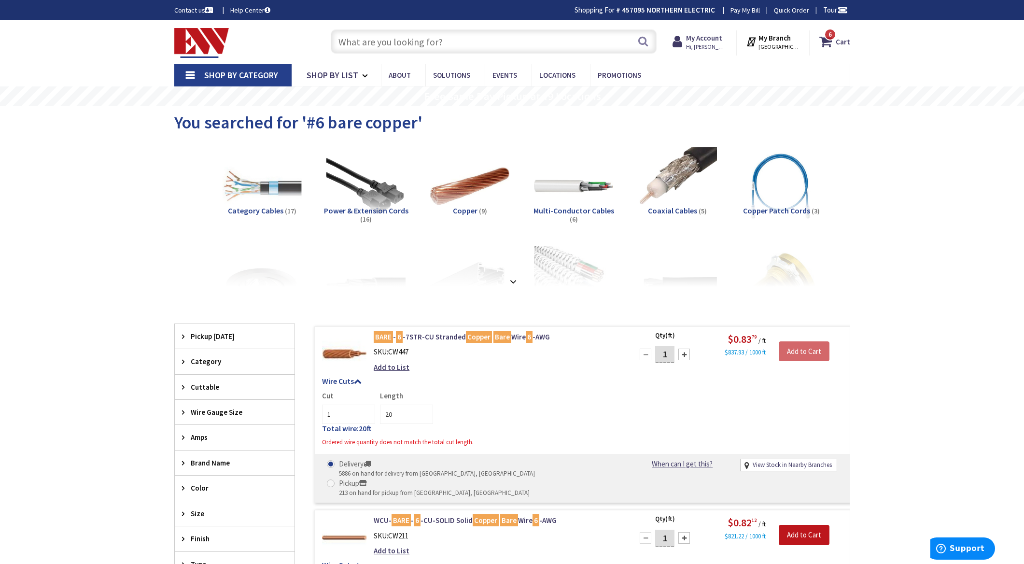
click at [658, 358] on input "1" at bounding box center [664, 354] width 19 height 17
type input "20"
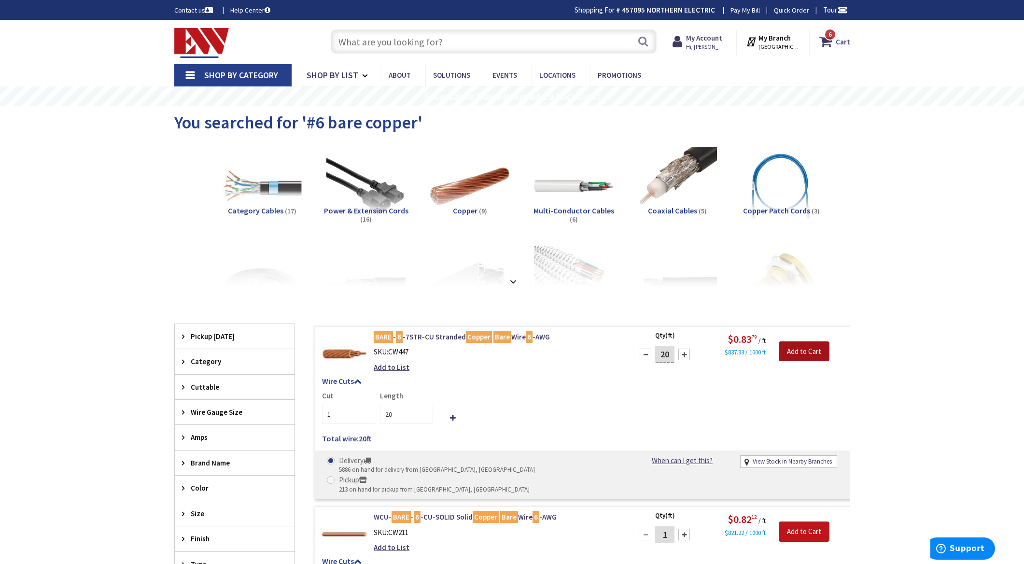
click at [807, 352] on input "Add to Cart" at bounding box center [804, 351] width 51 height 20
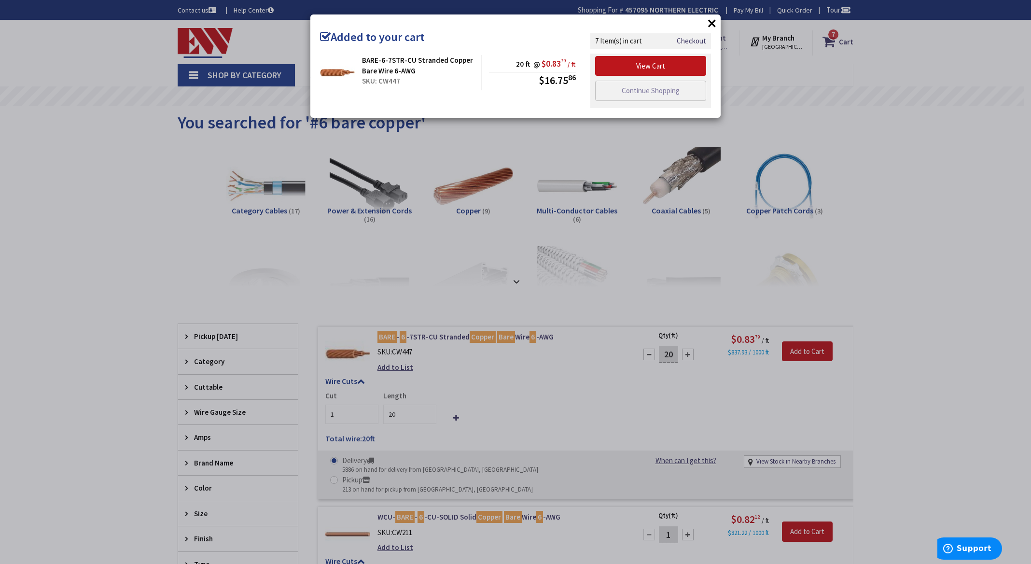
click at [712, 23] on button "×" at bounding box center [712, 23] width 14 height 14
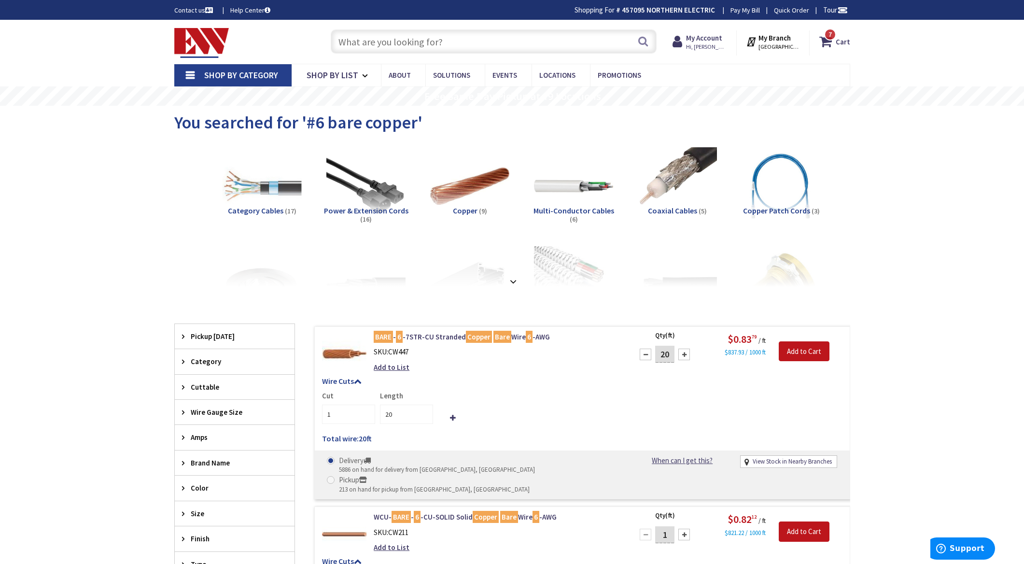
click at [430, 37] on input "text" at bounding box center [494, 41] width 326 height 24
type input "inter system bonding"
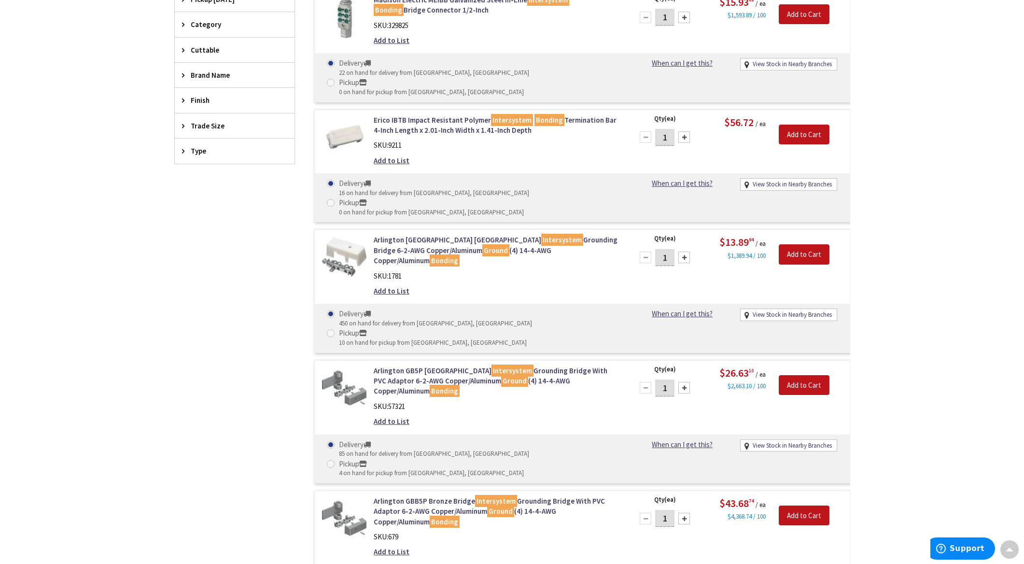
scroll to position [338, 0]
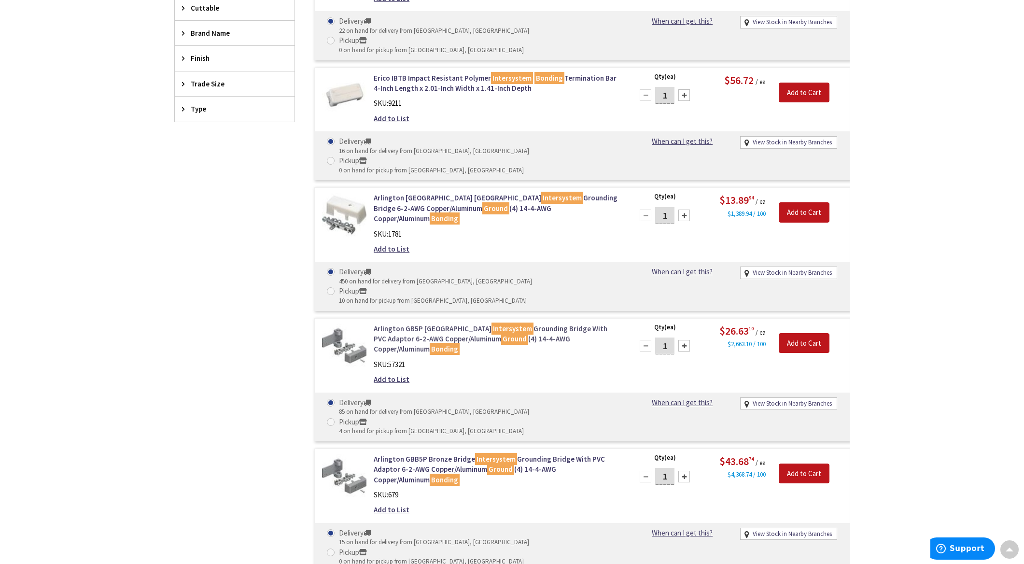
click at [422, 323] on link "Arlington GB5P Zinc Bridge Intersystem Grounding Bridge With PVC Adaptor 6-2-AW…" at bounding box center [497, 338] width 246 height 31
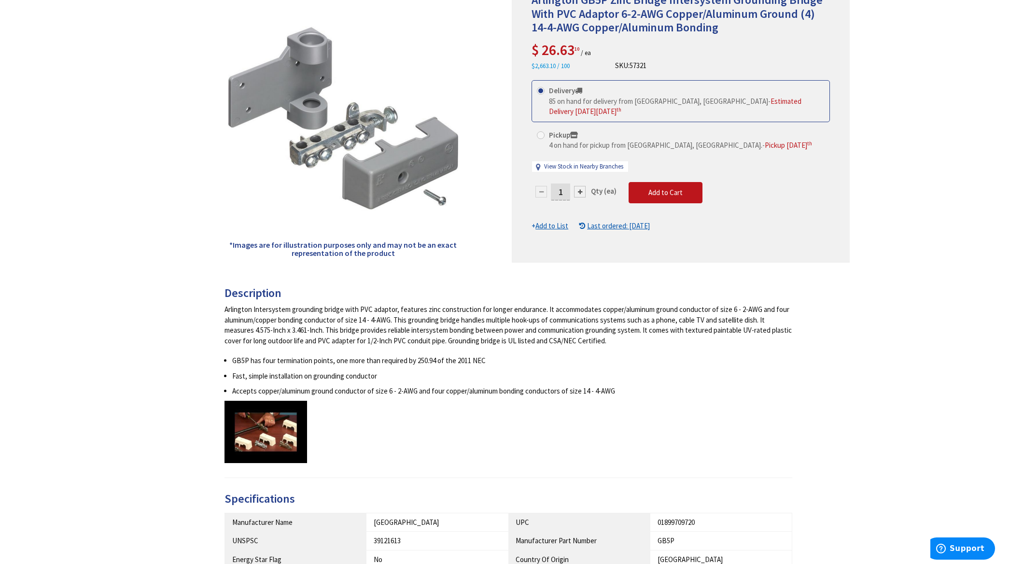
scroll to position [193, 0]
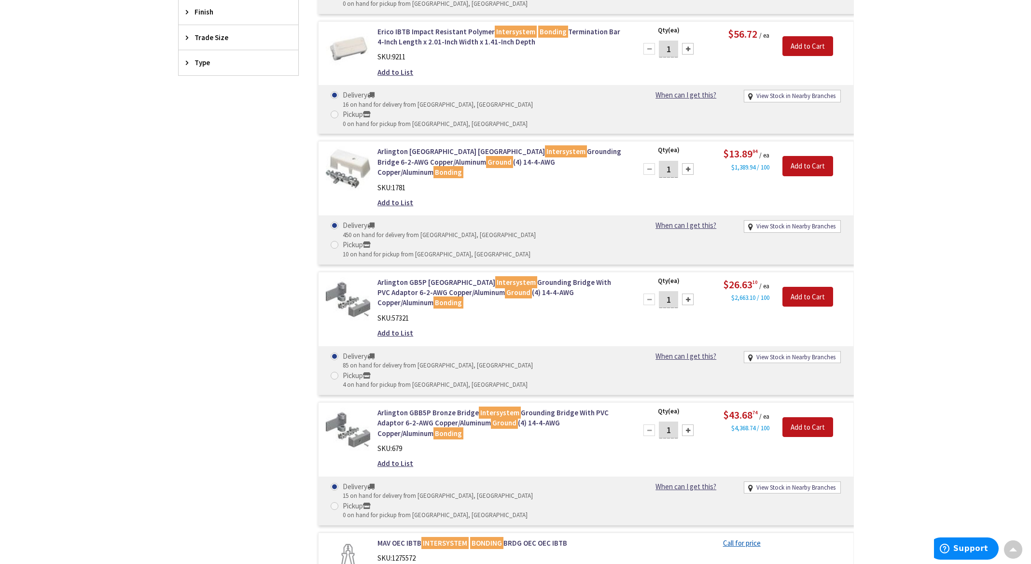
scroll to position [435, 0]
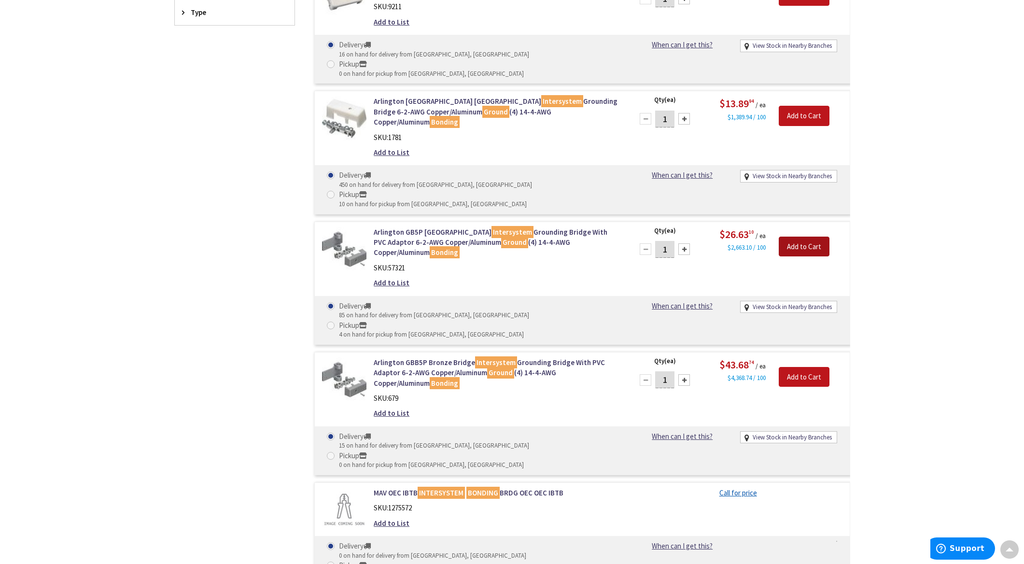
click at [794, 237] on input "Add to Cart" at bounding box center [804, 247] width 51 height 20
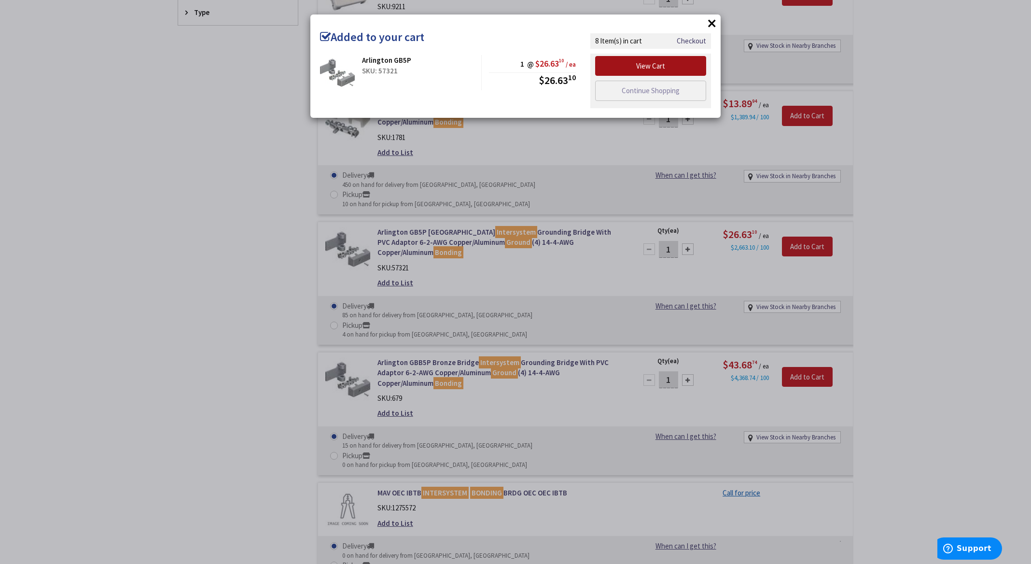
click at [674, 68] on link "View Cart" at bounding box center [650, 66] width 111 height 20
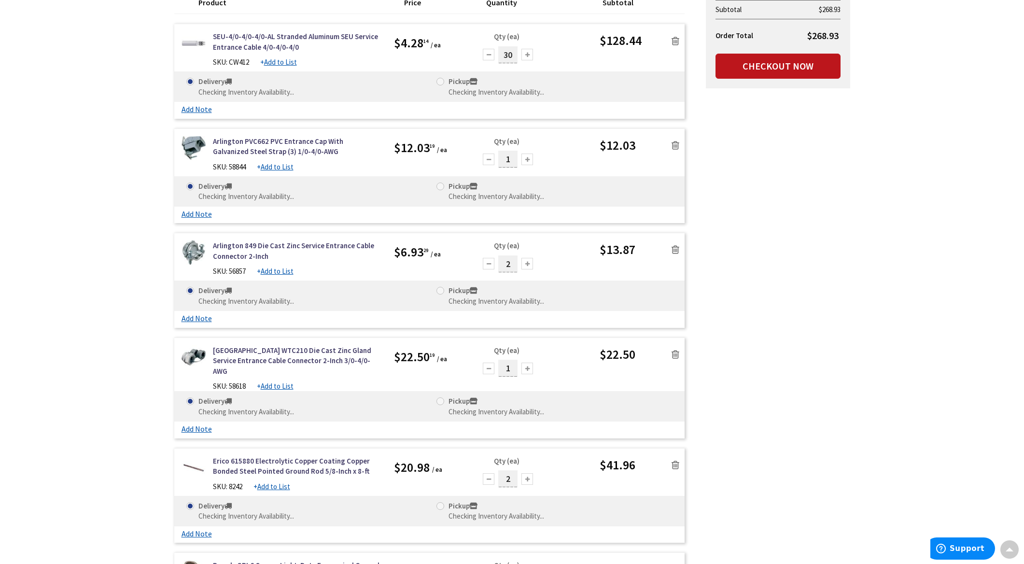
scroll to position [193, 0]
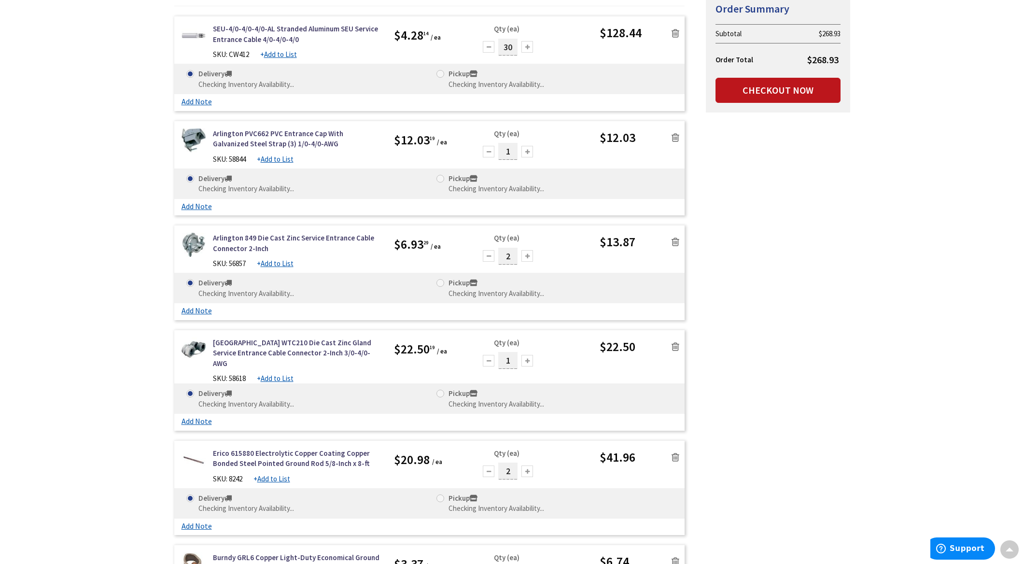
click at [943, 255] on div "Skip to Content Toggle Nav Search 8 8 8 items Cart My Cart" at bounding box center [512, 469] width 1024 height 1284
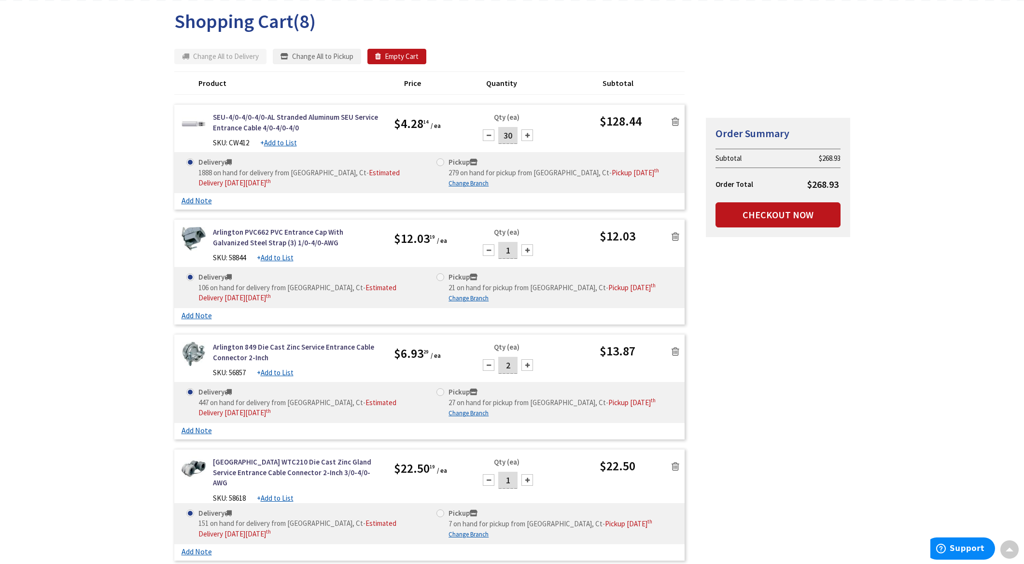
scroll to position [97, 0]
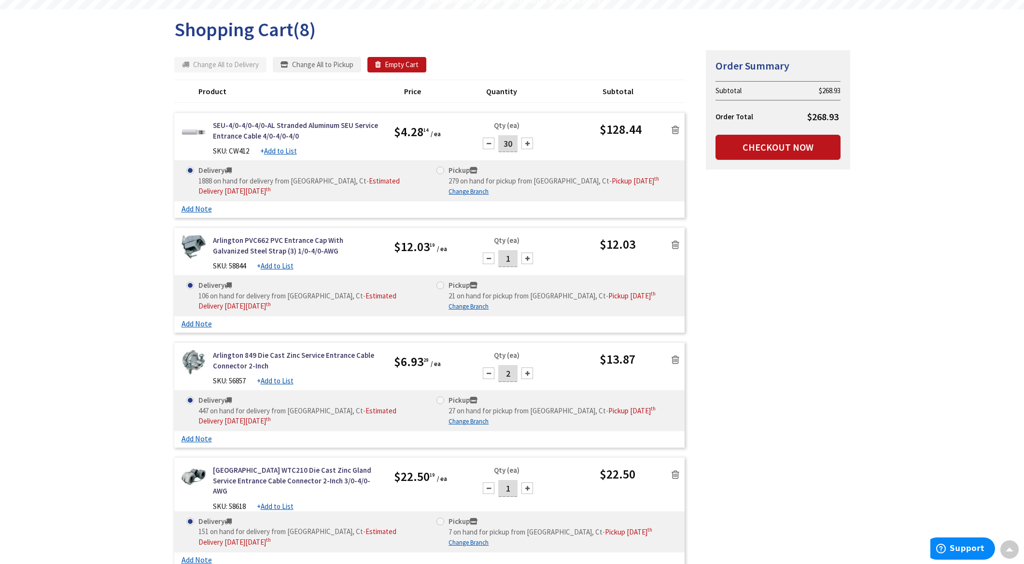
click at [855, 368] on div "Summary Order Summary Subtotal $268.93 Order Total $268.93 Checkout Now Some it…" at bounding box center [512, 550] width 690 height 1000
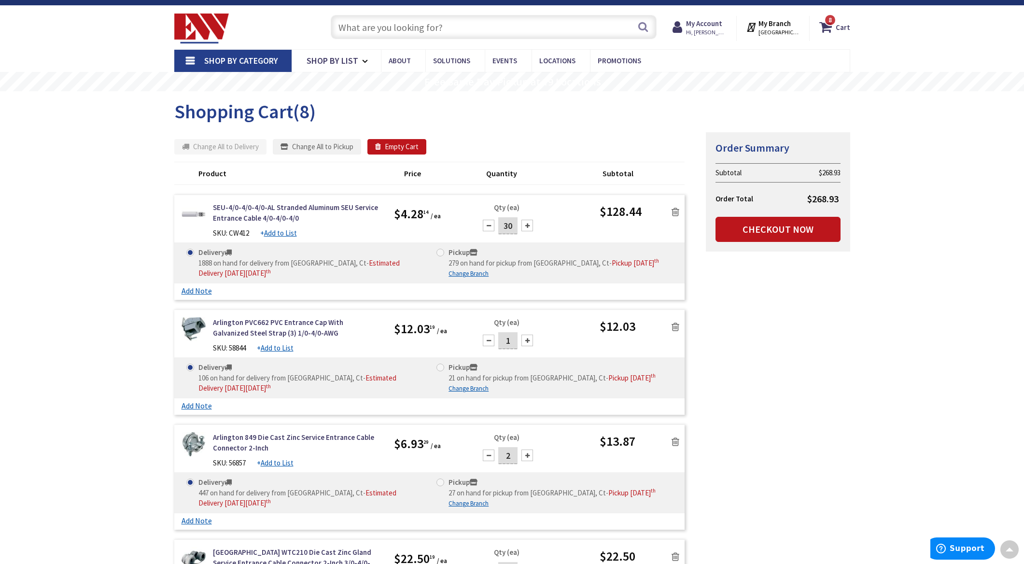
scroll to position [0, 0]
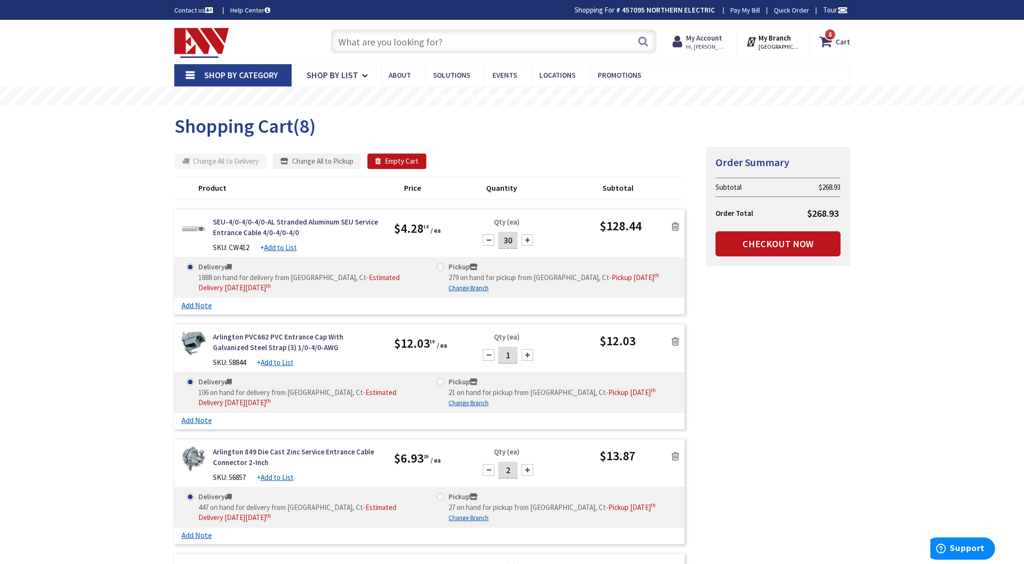
click at [395, 49] on input "text" at bounding box center [494, 41] width 326 height 24
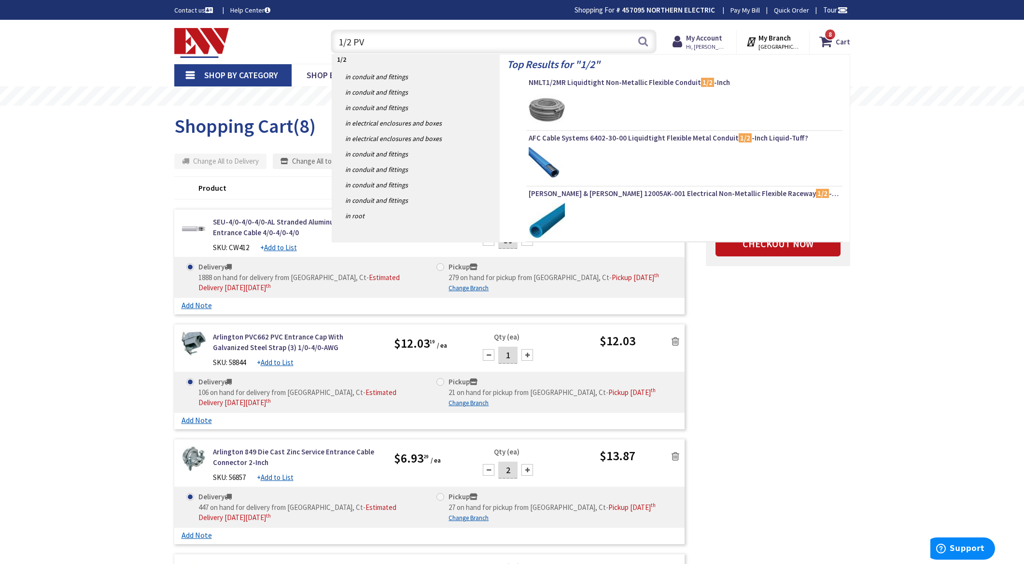
type input "1/2 PVC"
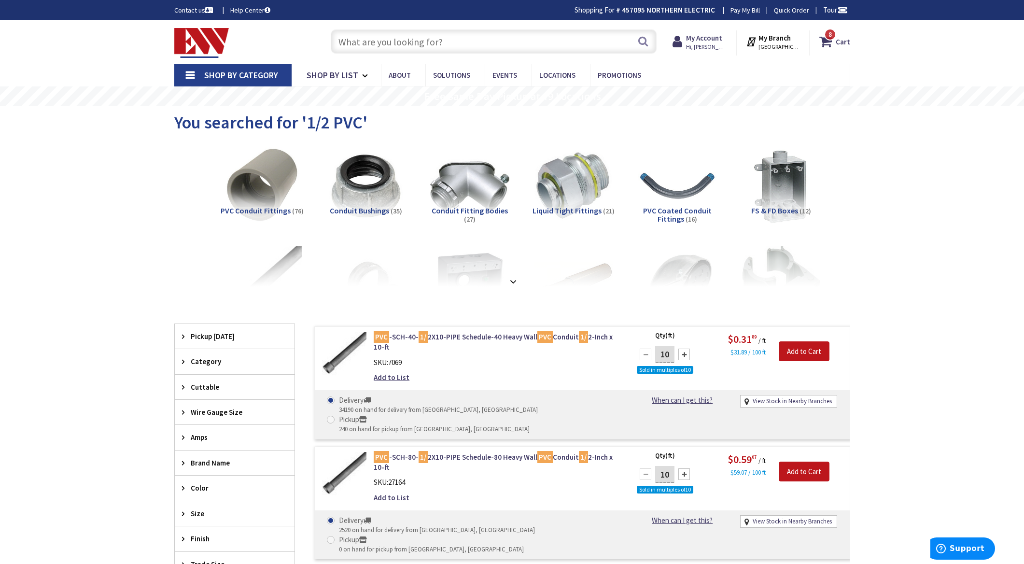
click at [686, 358] on div at bounding box center [684, 355] width 12 height 12
type input "50"
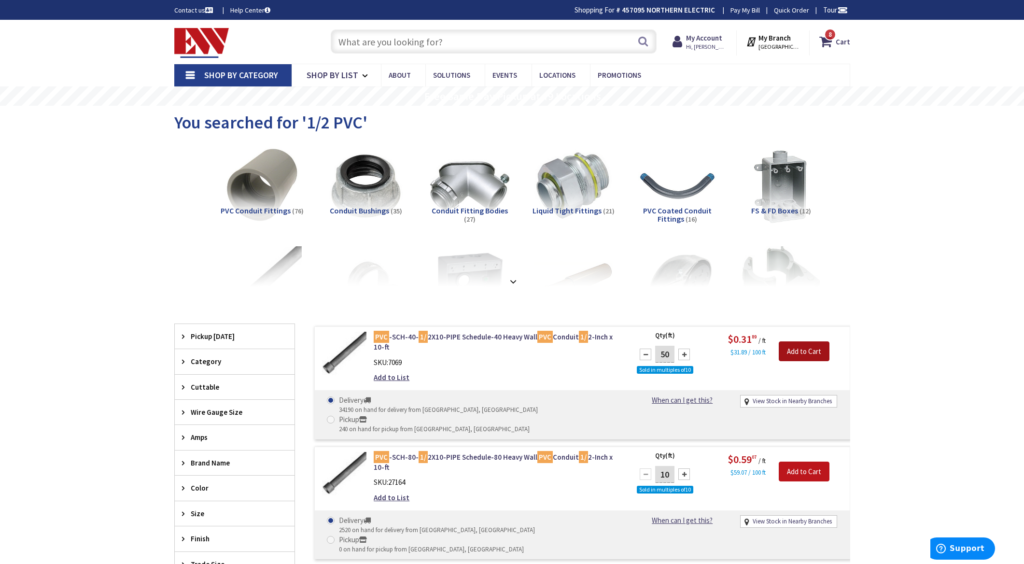
click at [808, 352] on input "Add to Cart" at bounding box center [804, 351] width 51 height 20
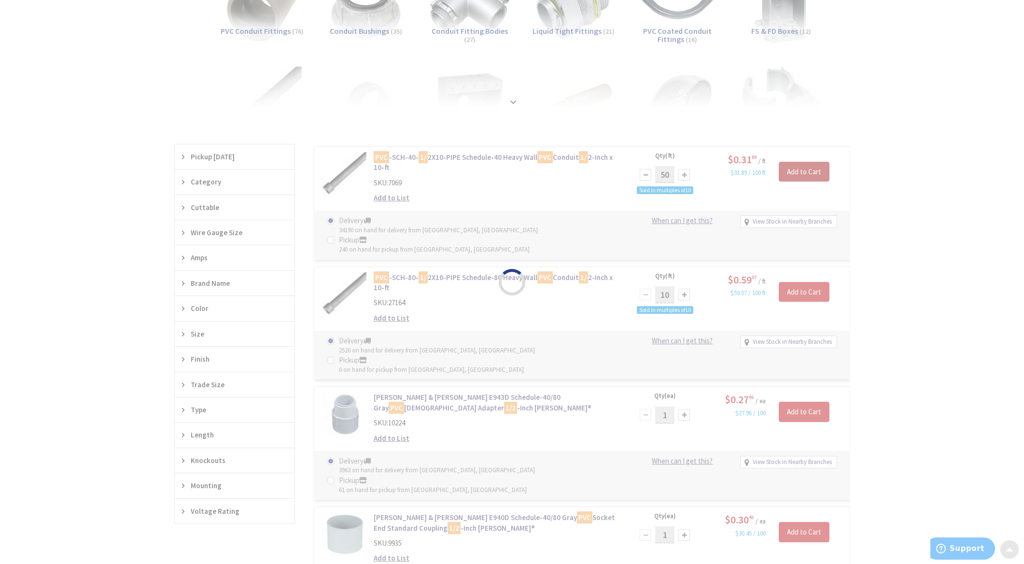
scroll to position [193, 0]
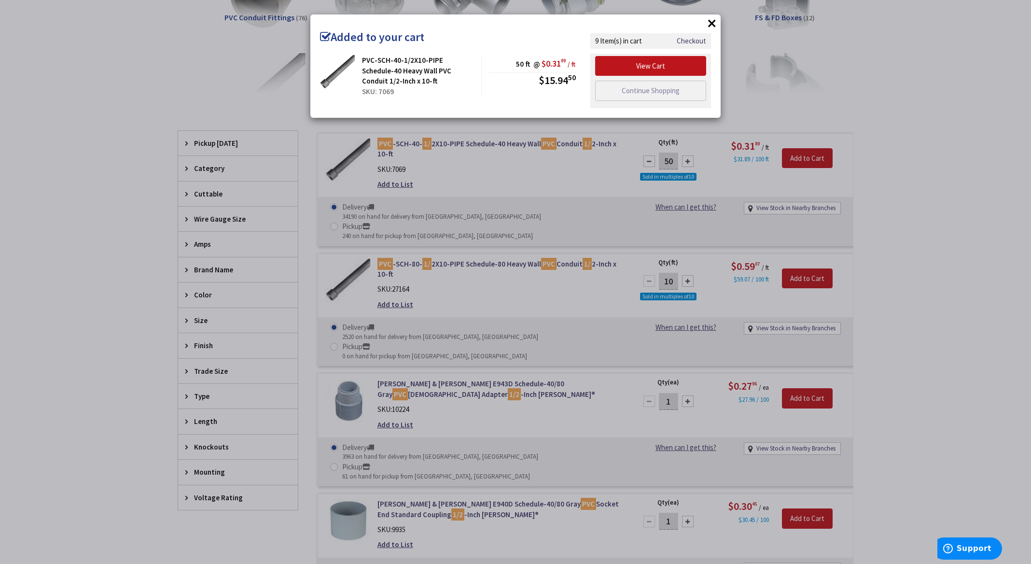
click at [713, 24] on button "×" at bounding box center [712, 23] width 14 height 14
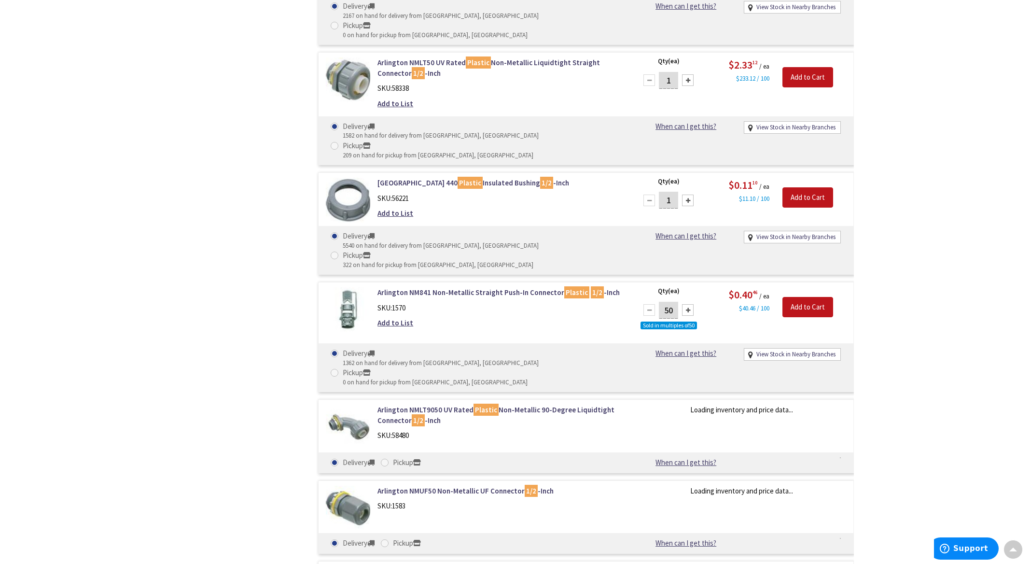
scroll to position [1719, 0]
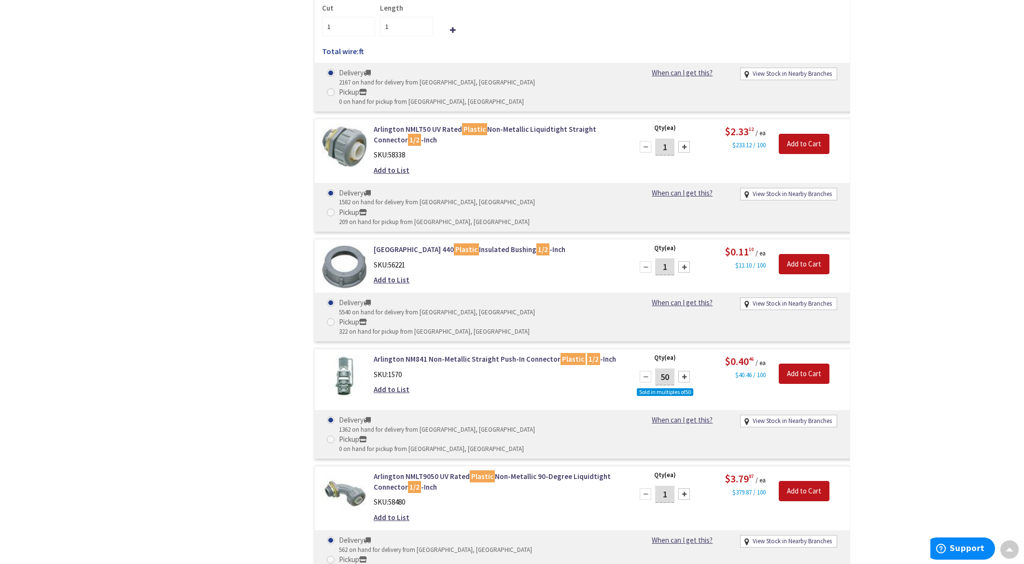
drag, startPoint x: 670, startPoint y: 466, endPoint x: 658, endPoint y: 466, distance: 12.6
type input "5"
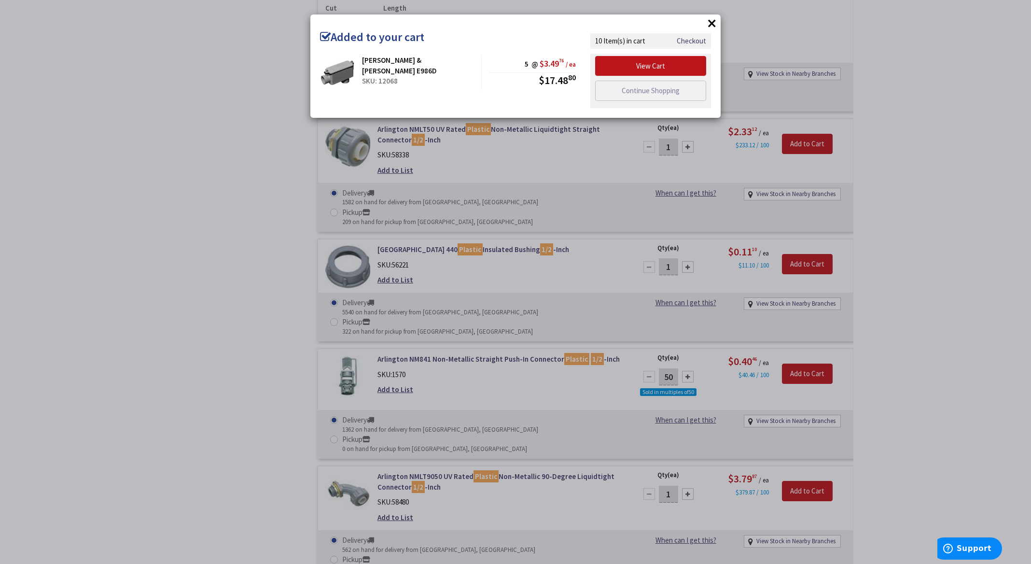
drag, startPoint x: 712, startPoint y: 22, endPoint x: 709, endPoint y: 31, distance: 9.6
click at [712, 22] on button "×" at bounding box center [712, 23] width 14 height 14
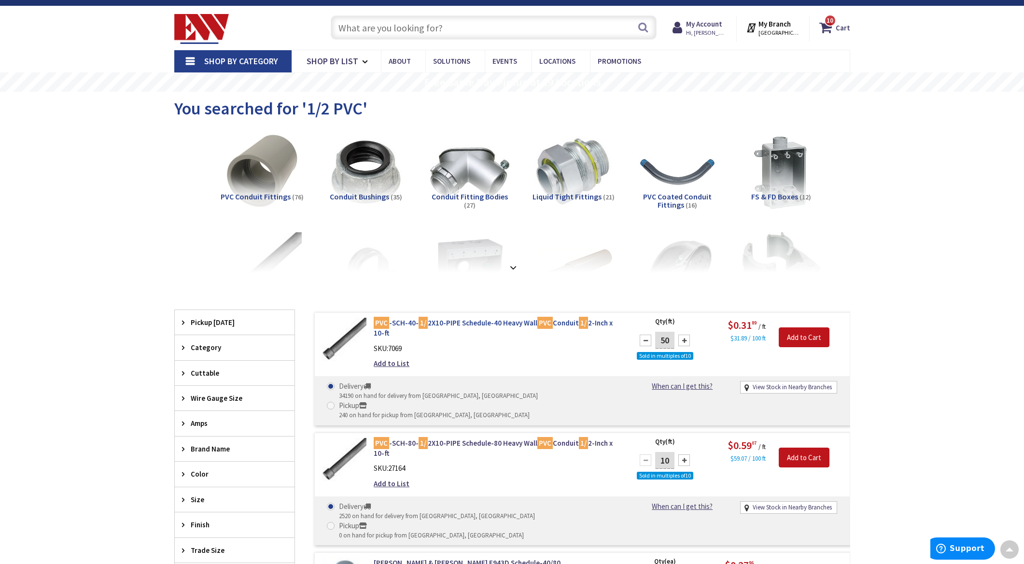
scroll to position [0, 0]
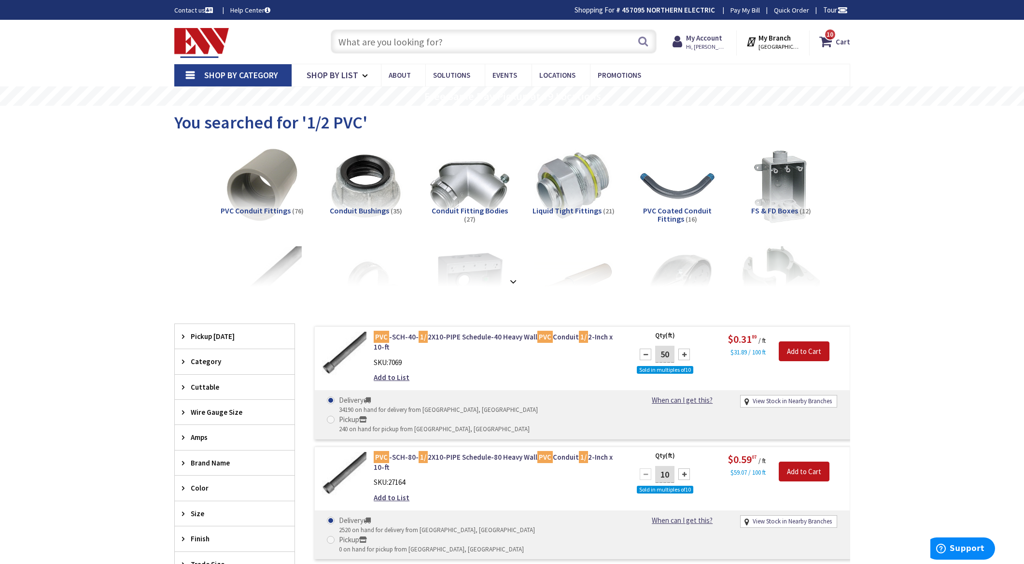
click at [433, 40] on input "text" at bounding box center [494, 41] width 326 height 24
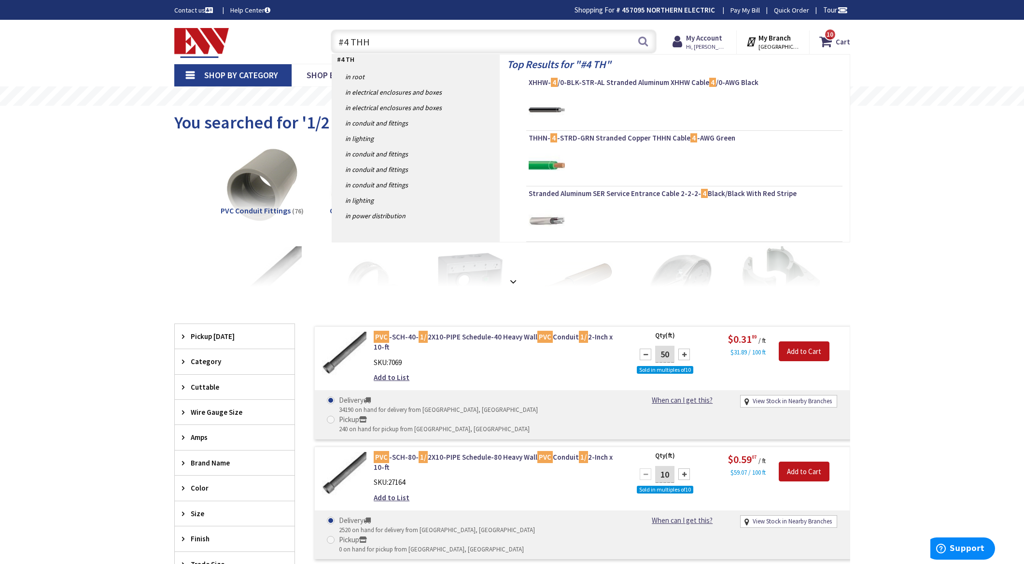
type input "#4 THHN"
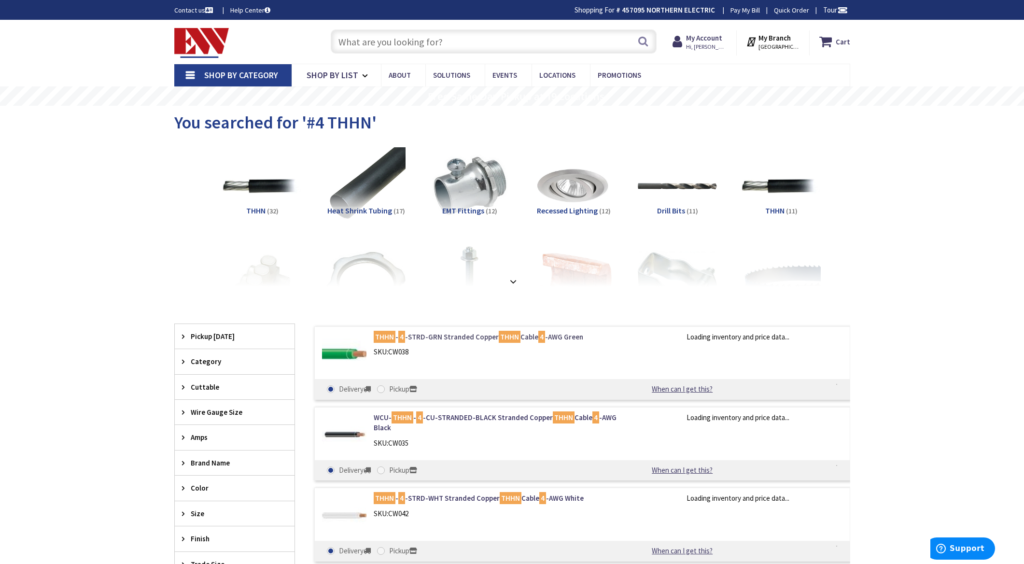
click at [442, 337] on link "THHN - 4 -STRD-GRN Stranded Copper THHN Cable 4 -AWG Green" at bounding box center [497, 337] width 246 height 10
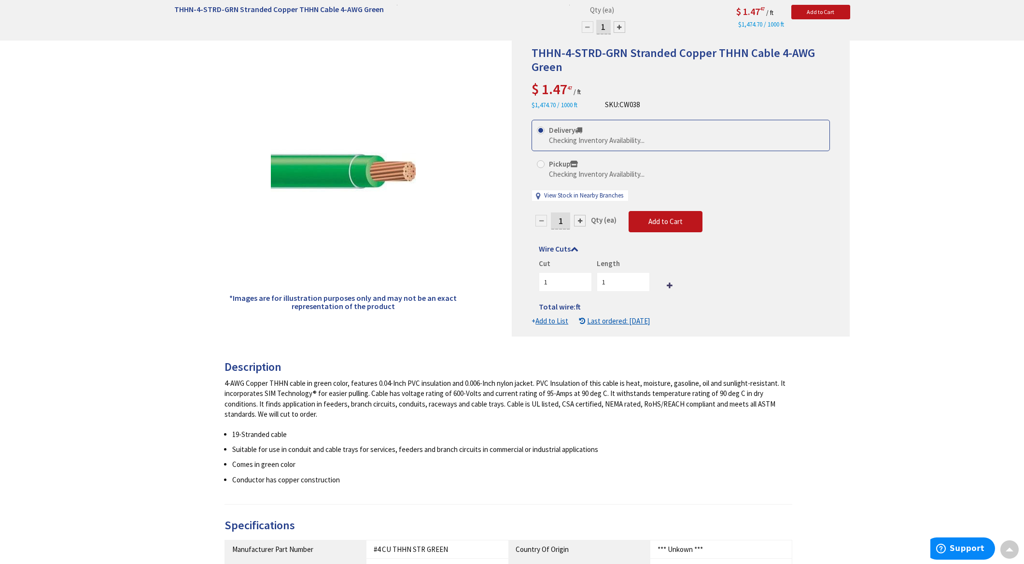
scroll to position [48, 0]
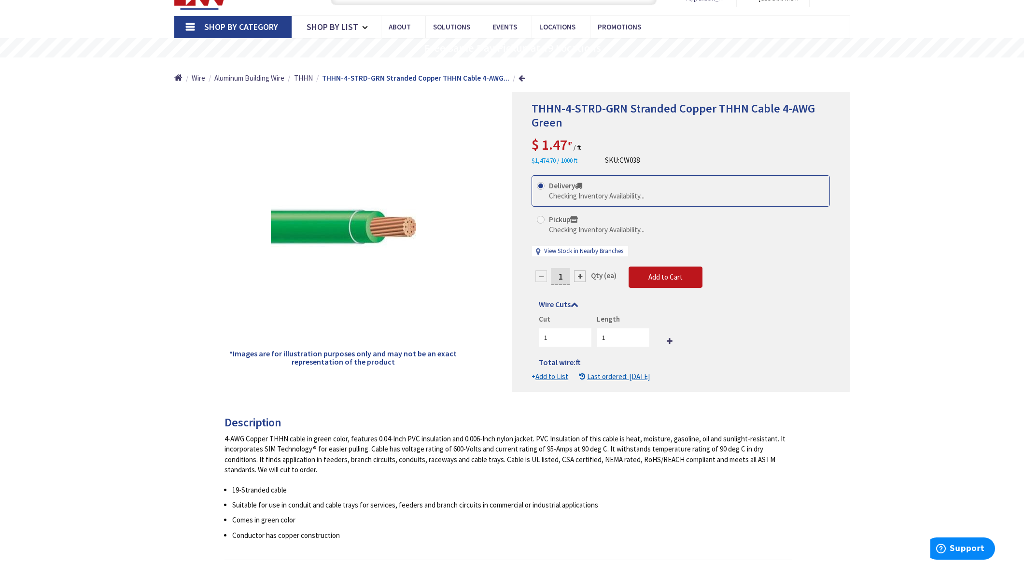
drag, startPoint x: 564, startPoint y: 277, endPoint x: 546, endPoint y: 277, distance: 18.8
click at [549, 278] on div "1" at bounding box center [561, 276] width 58 height 19
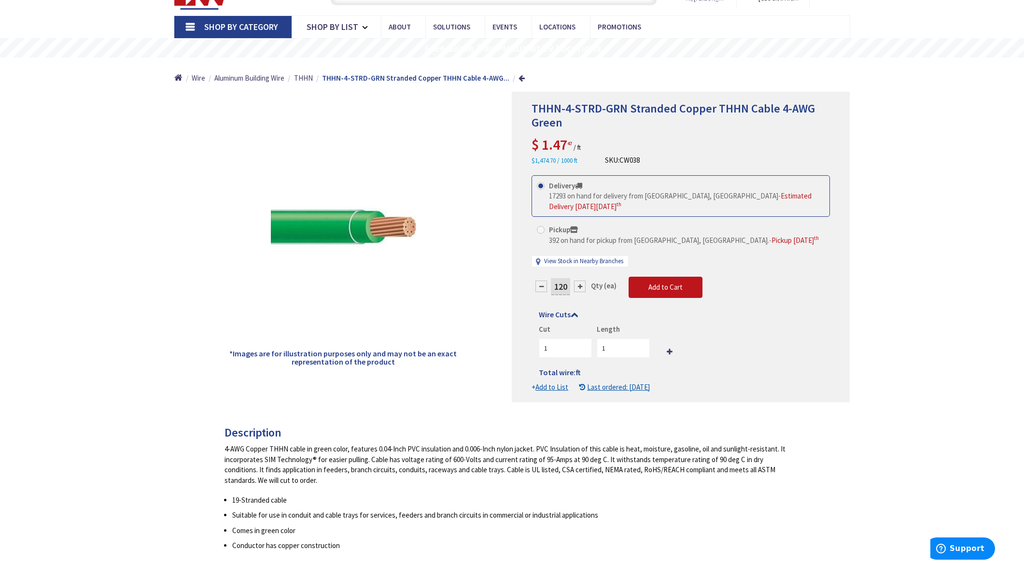
type input "120"
drag, startPoint x: 612, startPoint y: 351, endPoint x: 587, endPoint y: 346, distance: 26.0
click at [589, 348] on form "This product is Discontinued Delivery 17293 on hand for delivery from Middletow…" at bounding box center [681, 283] width 298 height 217
click at [820, 314] on div at bounding box center [680, 246] width 337 height 309
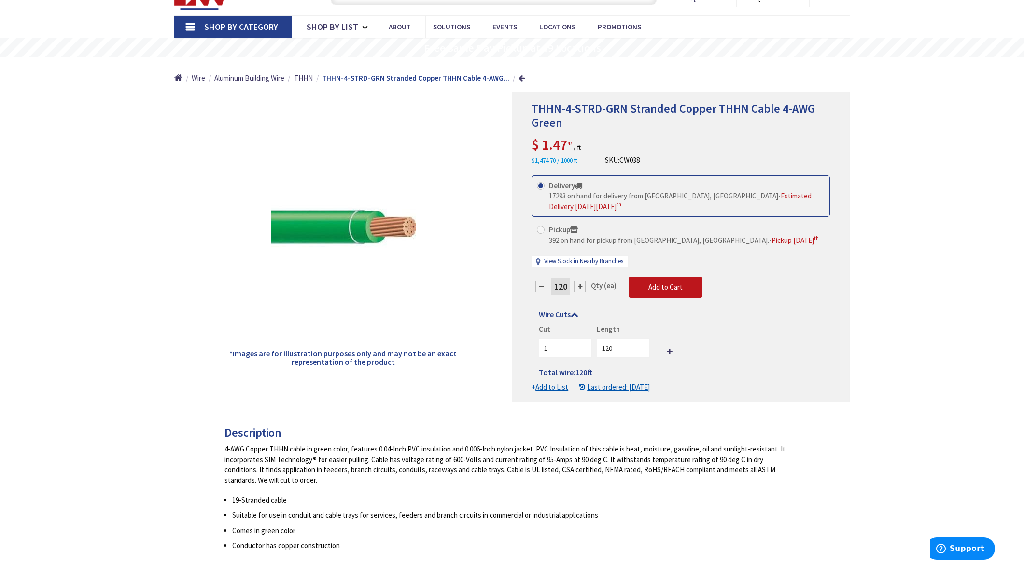
click at [919, 289] on div "THHN-4-STRD-GRN Stranded Copper THHN Cable 4-AWG Green Estimated Delivery on Mo…" at bounding box center [512, 570] width 1024 height 1196
click at [660, 284] on span "Add to Cart" at bounding box center [665, 286] width 34 height 9
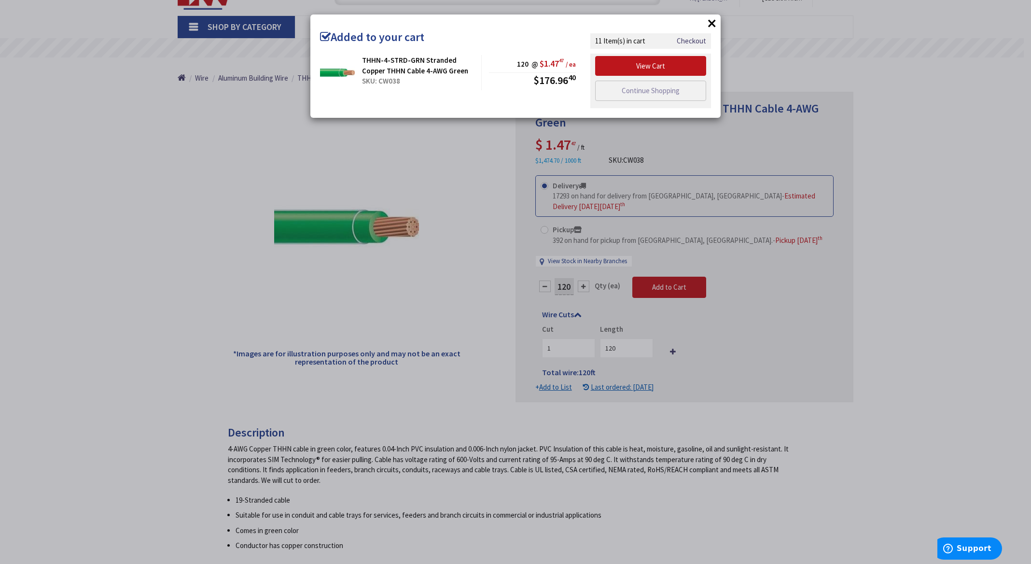
click at [710, 25] on button "×" at bounding box center [712, 23] width 14 height 14
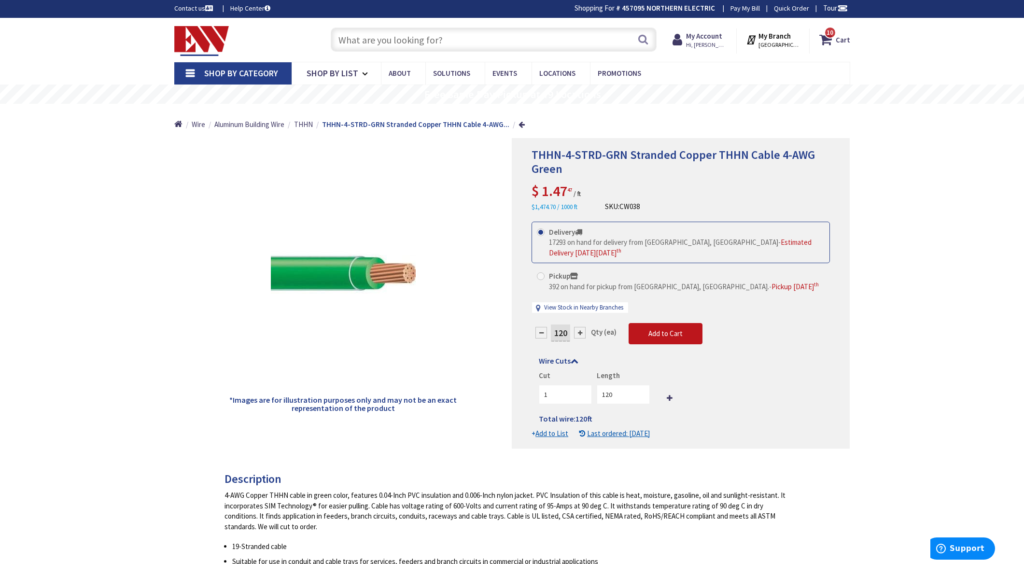
scroll to position [0, 0]
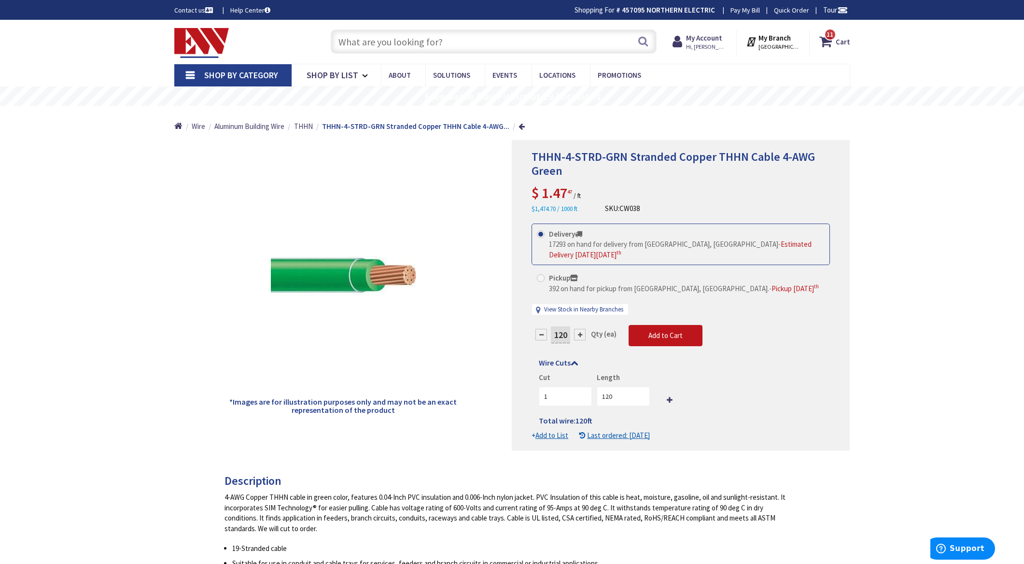
click at [429, 42] on input "text" at bounding box center [494, 41] width 326 height 24
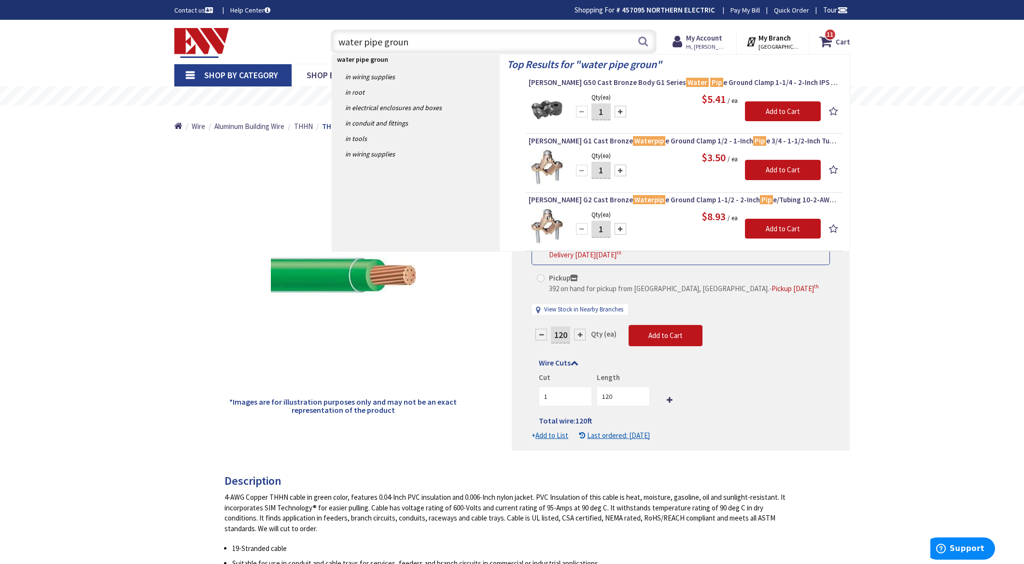
type input "water pipe ground"
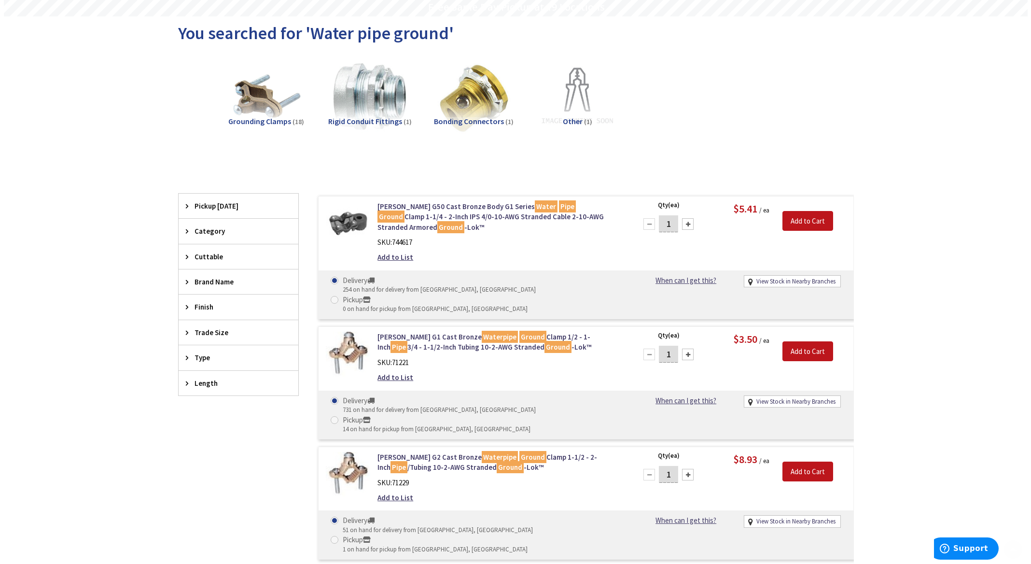
scroll to position [97, 0]
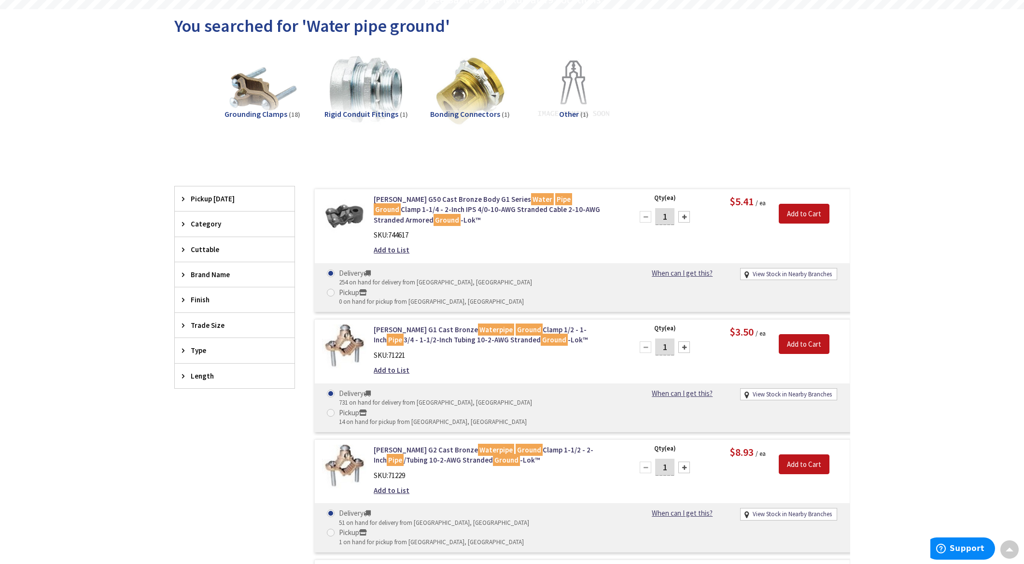
drag, startPoint x: 683, startPoint y: 328, endPoint x: 690, endPoint y: 328, distance: 7.2
click at [683, 341] on div at bounding box center [684, 347] width 12 height 12
type input "2"
click at [802, 334] on input "Add to Cart" at bounding box center [804, 344] width 51 height 20
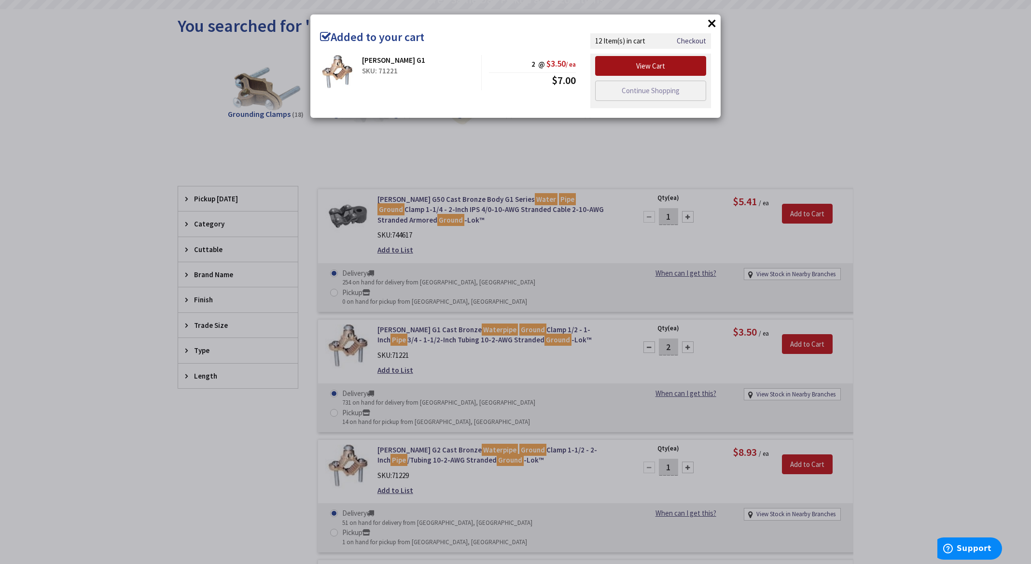
click at [672, 63] on link "View Cart" at bounding box center [650, 66] width 111 height 20
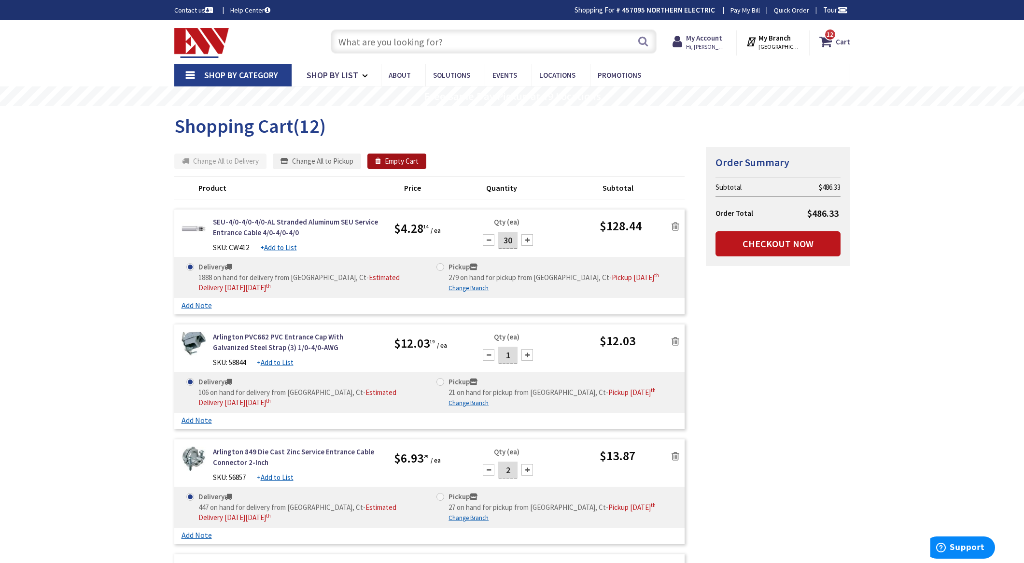
click at [404, 162] on button "Empty Cart" at bounding box center [396, 161] width 59 height 15
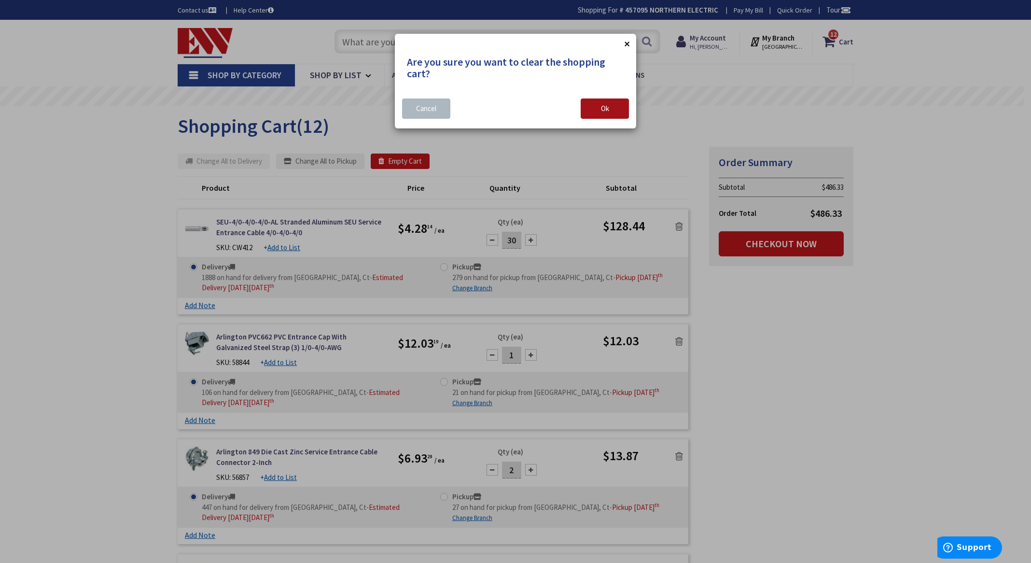
click at [612, 108] on button "Ok" at bounding box center [605, 108] width 48 height 20
